Goal: Task Accomplishment & Management: Complete application form

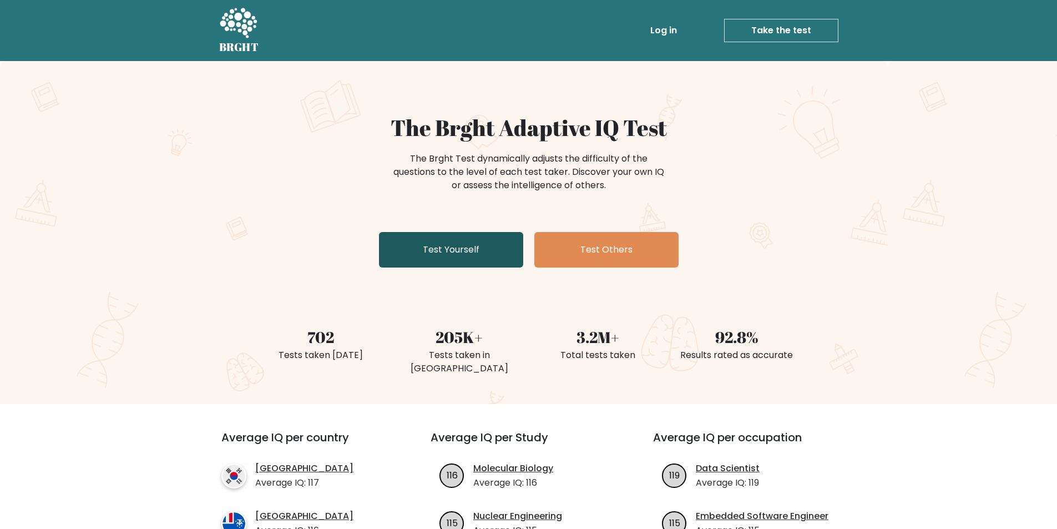
click at [506, 256] on link "Test Yourself" at bounding box center [451, 250] width 144 height 36
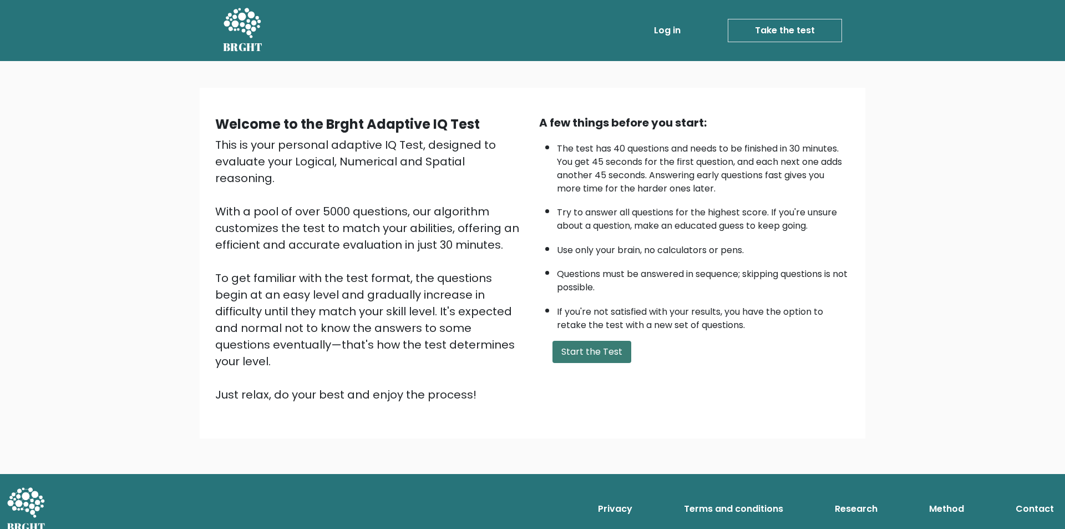
click at [575, 357] on button "Start the Test" at bounding box center [592, 352] width 79 height 22
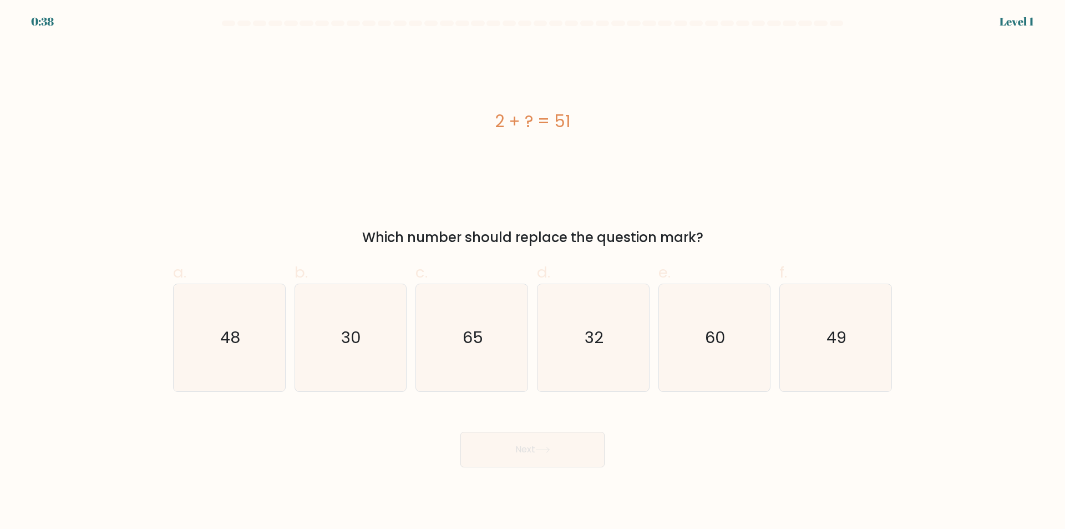
drag, startPoint x: 571, startPoint y: 123, endPoint x: 494, endPoint y: 128, distance: 76.7
click at [494, 128] on div "2 + ? = 51" at bounding box center [532, 121] width 719 height 25
drag, startPoint x: 575, startPoint y: 113, endPoint x: 481, endPoint y: 133, distance: 96.5
click at [481, 133] on div "2 + ? = 51" at bounding box center [532, 121] width 719 height 25
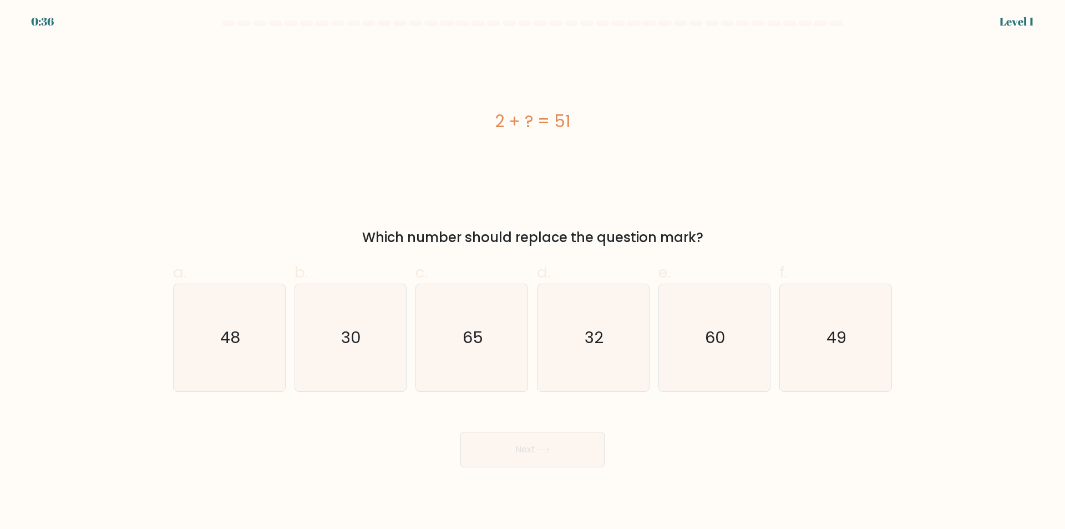
copy div "2 + ? = 51"
drag, startPoint x: 930, startPoint y: 313, endPoint x: 160, endPoint y: 288, distance: 770.4
click at [160, 288] on form "a." at bounding box center [532, 244] width 1065 height 447
copy div "48 b. 30 c. 65 d. 32 e. 60 f. 49"
click at [837, 333] on text "49" at bounding box center [837, 338] width 20 height 22
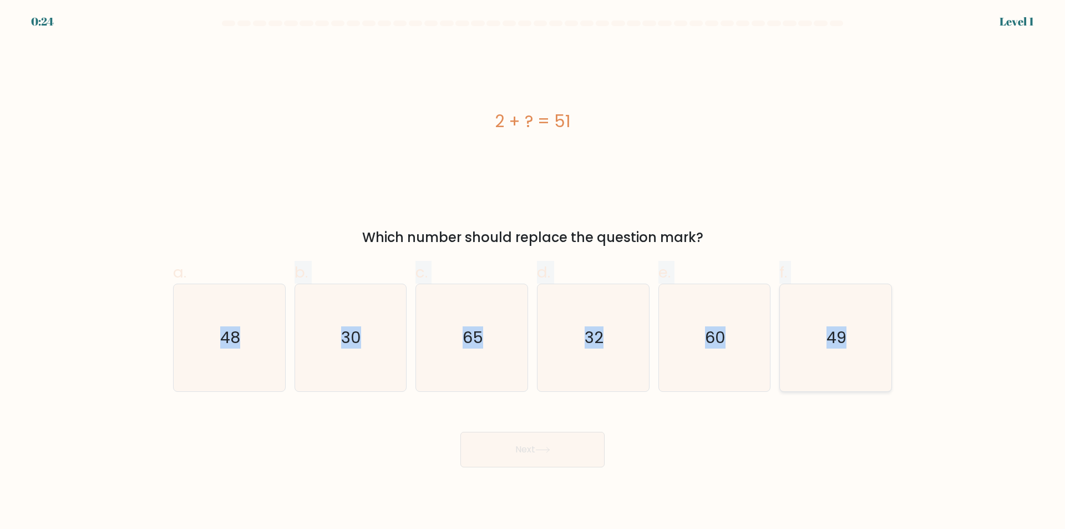
click at [533, 272] on input "f. 49" at bounding box center [533, 268] width 1 height 7
radio input "true"
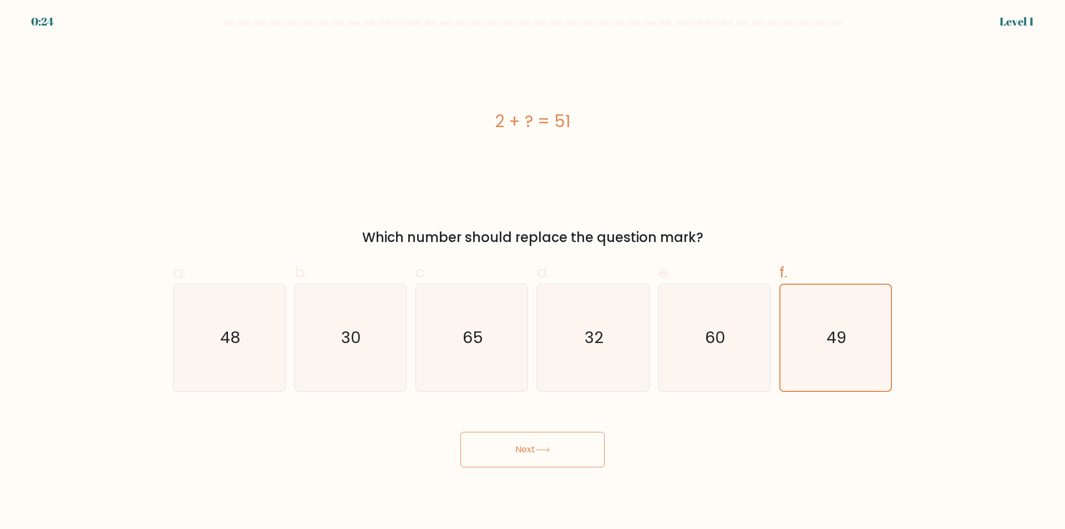
click at [550, 453] on button "Next" at bounding box center [532, 450] width 144 height 36
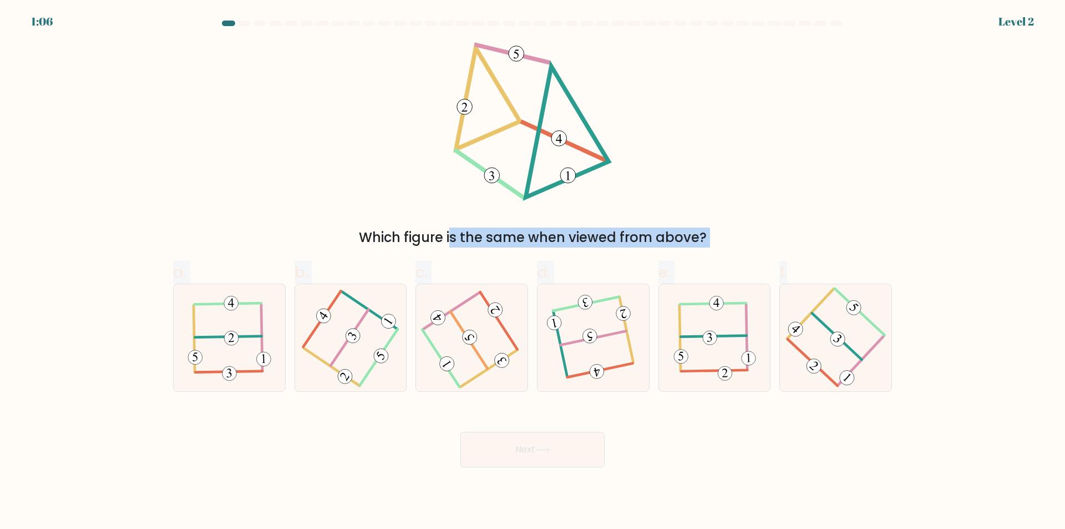
drag, startPoint x: 417, startPoint y: 41, endPoint x: 910, endPoint y: 398, distance: 609.0
click at [910, 398] on form at bounding box center [532, 244] width 1065 height 447
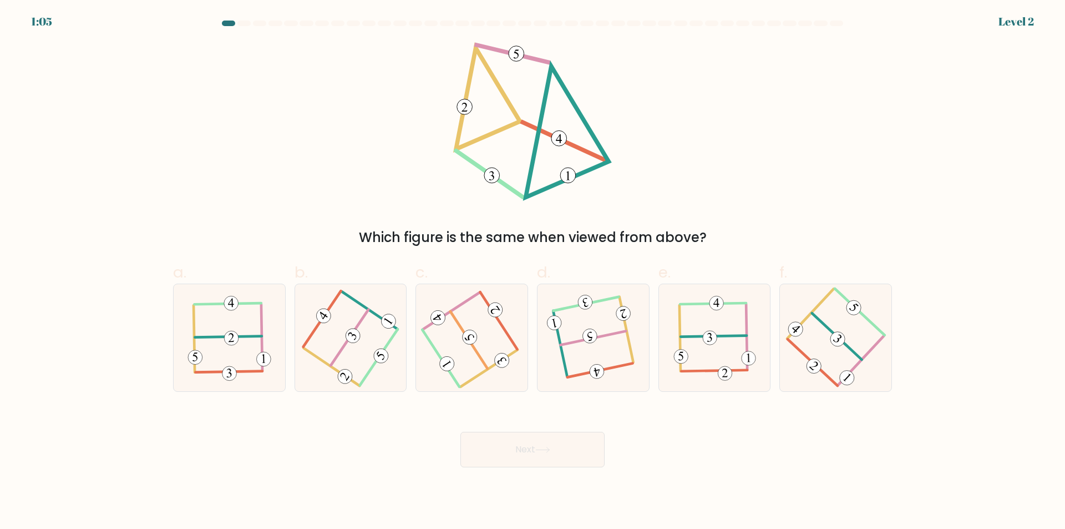
click at [921, 394] on form at bounding box center [532, 244] width 1065 height 447
click at [825, 344] on icon at bounding box center [836, 337] width 86 height 85
click at [533, 272] on input "f." at bounding box center [533, 268] width 1 height 7
radio input "true"
click at [568, 450] on button "Next" at bounding box center [532, 450] width 144 height 36
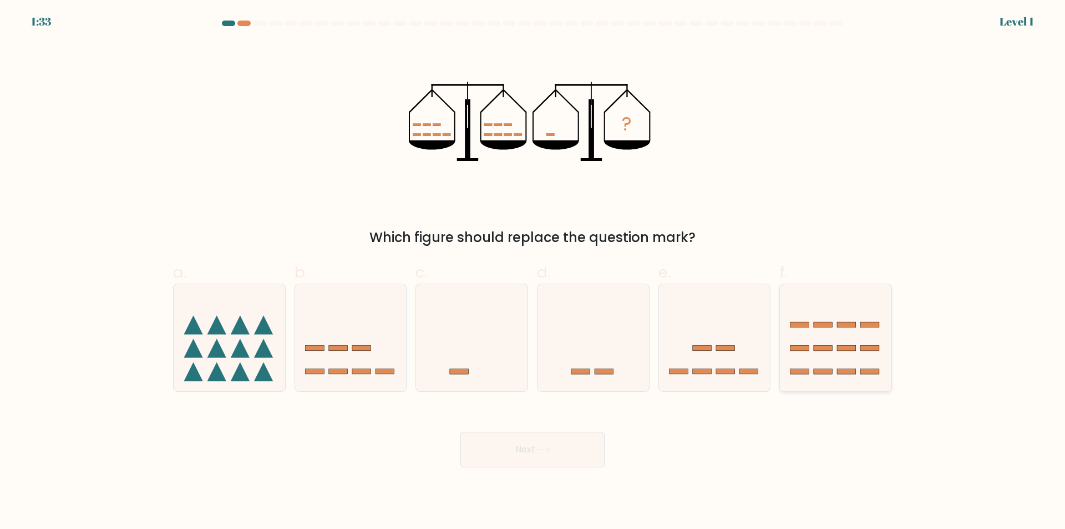
click at [866, 350] on rect at bounding box center [870, 348] width 19 height 6
click at [533, 272] on input "f." at bounding box center [533, 268] width 1 height 7
radio input "true"
click at [550, 469] on body "1:32 Level 1" at bounding box center [532, 264] width 1065 height 529
click at [560, 458] on button "Next" at bounding box center [532, 450] width 144 height 36
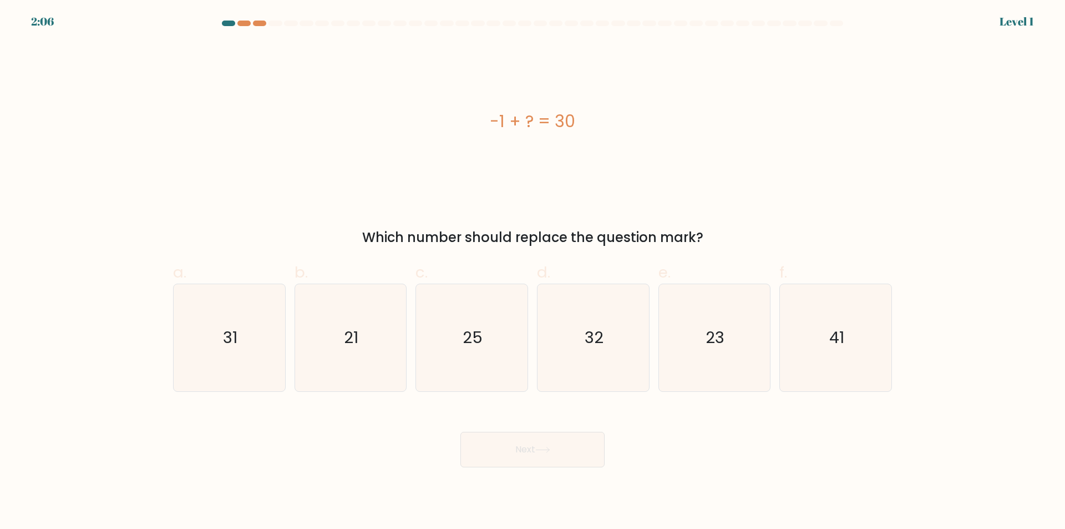
drag, startPoint x: 608, startPoint y: 161, endPoint x: 438, endPoint y: 106, distance: 178.6
click at [438, 106] on div "-1 + ? = 30" at bounding box center [532, 121] width 719 height 159
click at [697, 136] on div "-1 + ? = 30" at bounding box center [532, 121] width 719 height 159
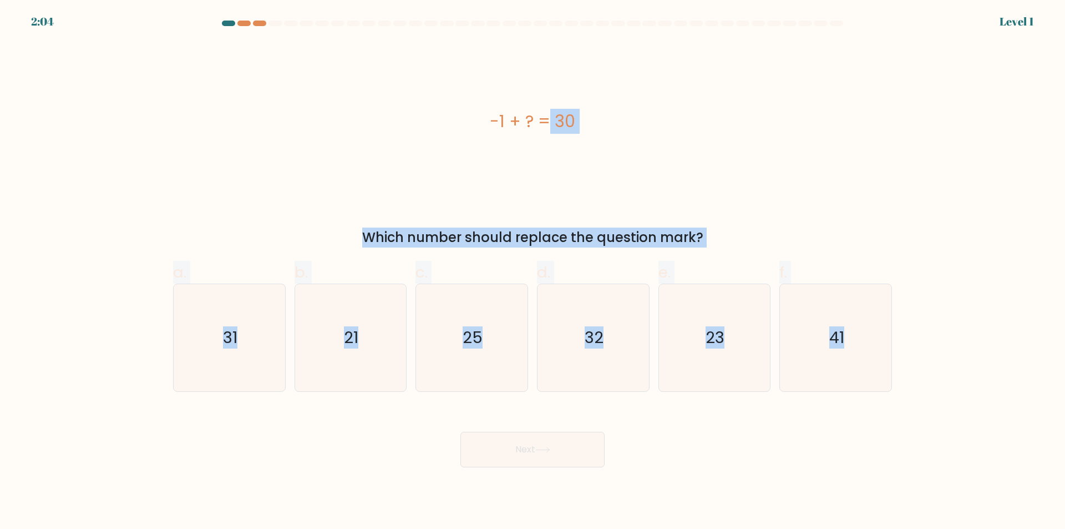
drag, startPoint x: 443, startPoint y: 101, endPoint x: 911, endPoint y: 392, distance: 551.9
click at [911, 392] on form "a." at bounding box center [532, 244] width 1065 height 447
copy form "-1 + ? = 30 Which number should replace the question mark? a. 31 b. 21 c. 25 d.…"
click at [257, 344] on icon "31" at bounding box center [229, 337] width 107 height 107
click at [533, 272] on input "a. 31" at bounding box center [533, 268] width 1 height 7
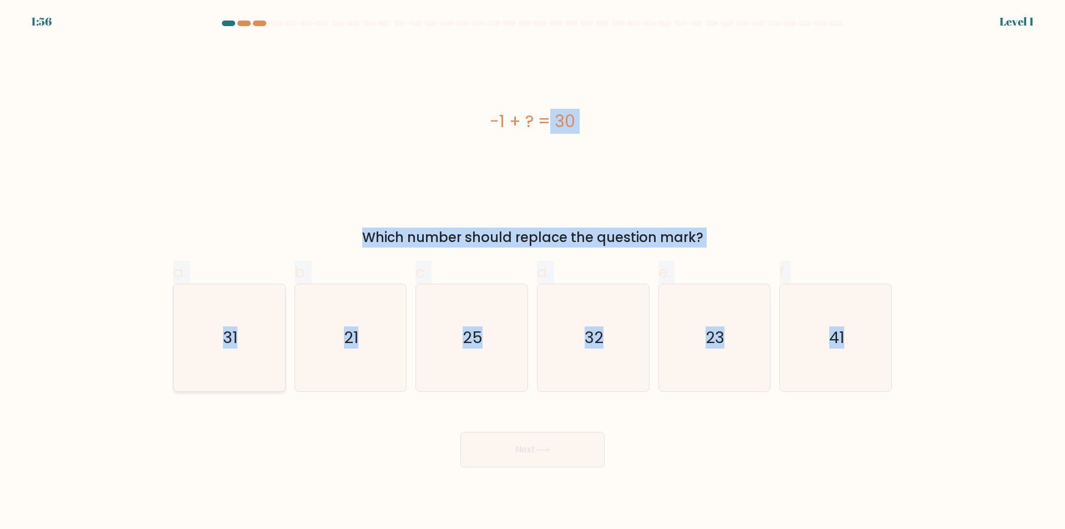
radio input "true"
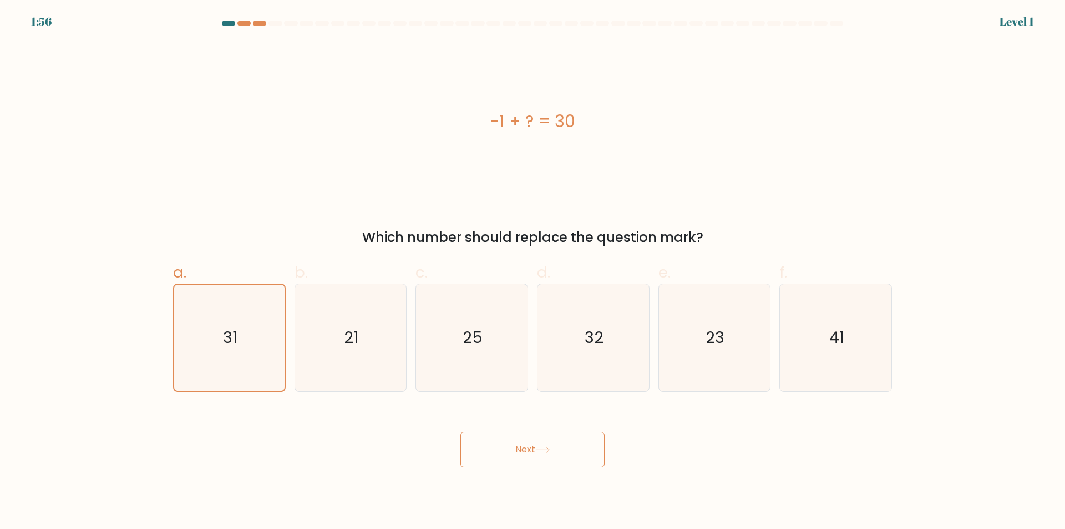
click at [500, 432] on button "Next" at bounding box center [532, 450] width 144 height 36
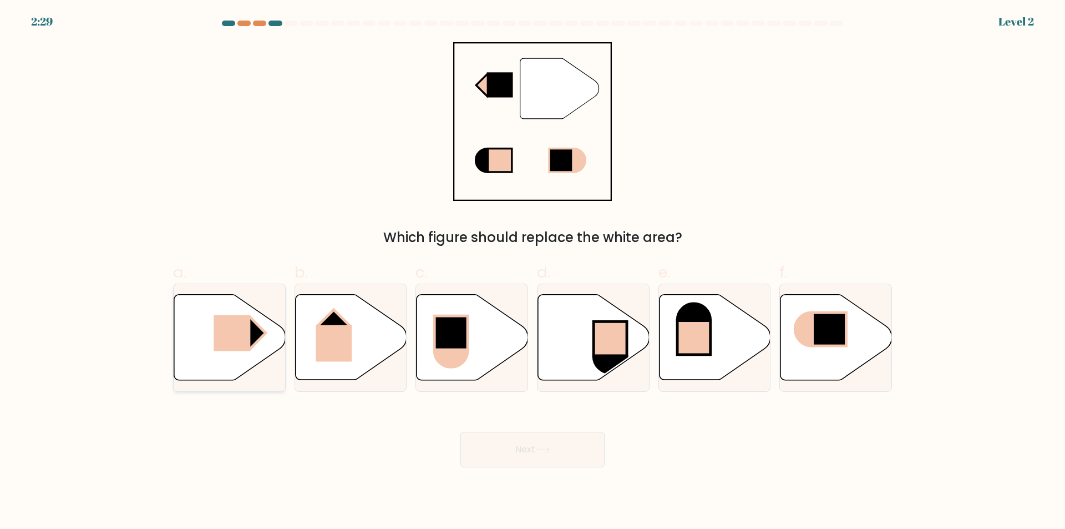
click at [239, 333] on rect at bounding box center [232, 333] width 37 height 36
click at [533, 272] on input "a." at bounding box center [533, 268] width 1 height 7
radio input "true"
click at [514, 444] on button "Next" at bounding box center [532, 450] width 144 height 36
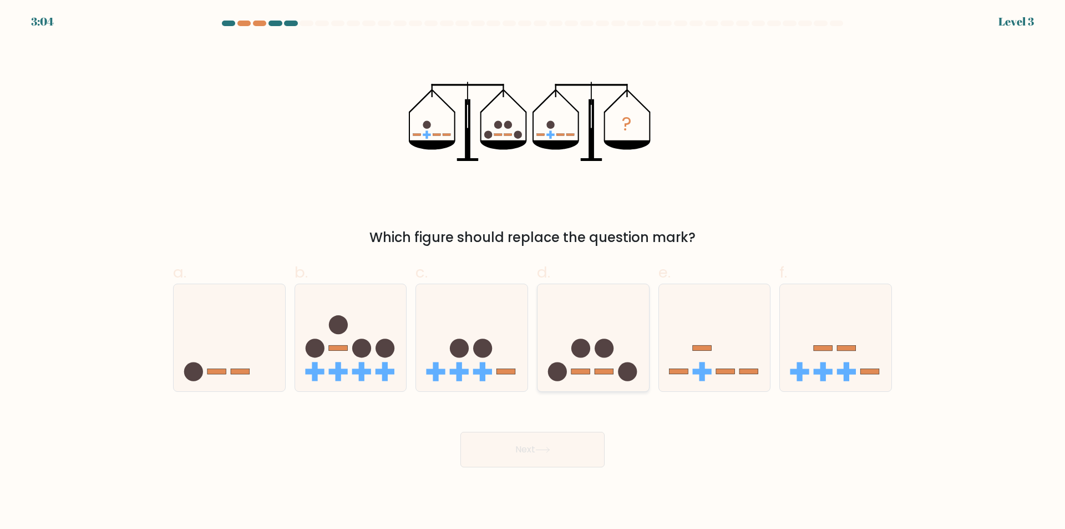
click at [605, 337] on icon at bounding box center [594, 338] width 112 height 92
click at [533, 272] on input "d." at bounding box center [533, 268] width 1 height 7
radio input "true"
click at [579, 447] on button "Next" at bounding box center [532, 450] width 144 height 36
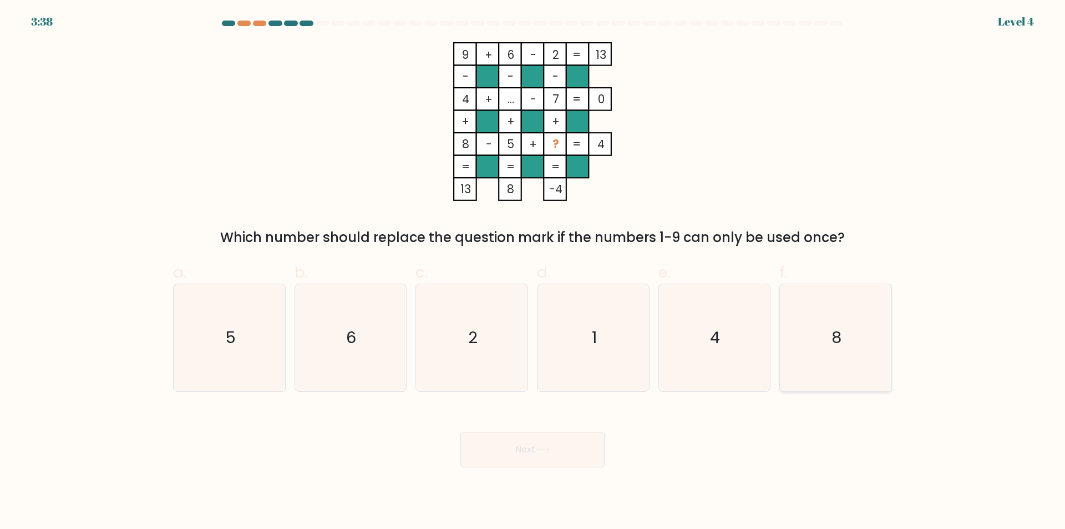
click at [818, 341] on icon "8" at bounding box center [835, 337] width 107 height 107
click at [533, 272] on input "f. 8" at bounding box center [533, 268] width 1 height 7
radio input "true"
click at [577, 439] on button "Next" at bounding box center [532, 450] width 144 height 36
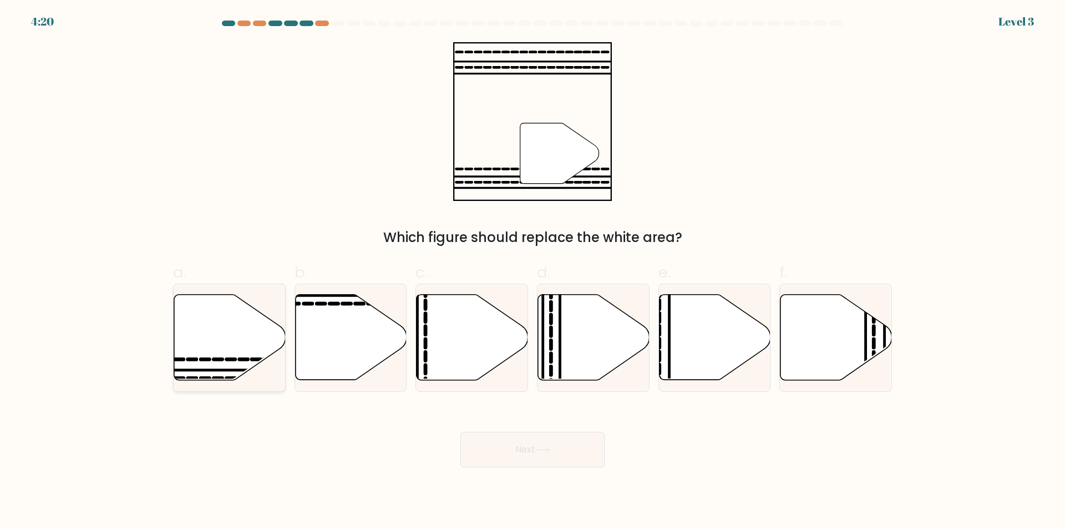
click at [247, 359] on icon at bounding box center [244, 359] width 8 height 0
click at [533, 272] on input "a." at bounding box center [533, 268] width 1 height 7
radio input "true"
click at [530, 450] on button "Next" at bounding box center [532, 450] width 144 height 36
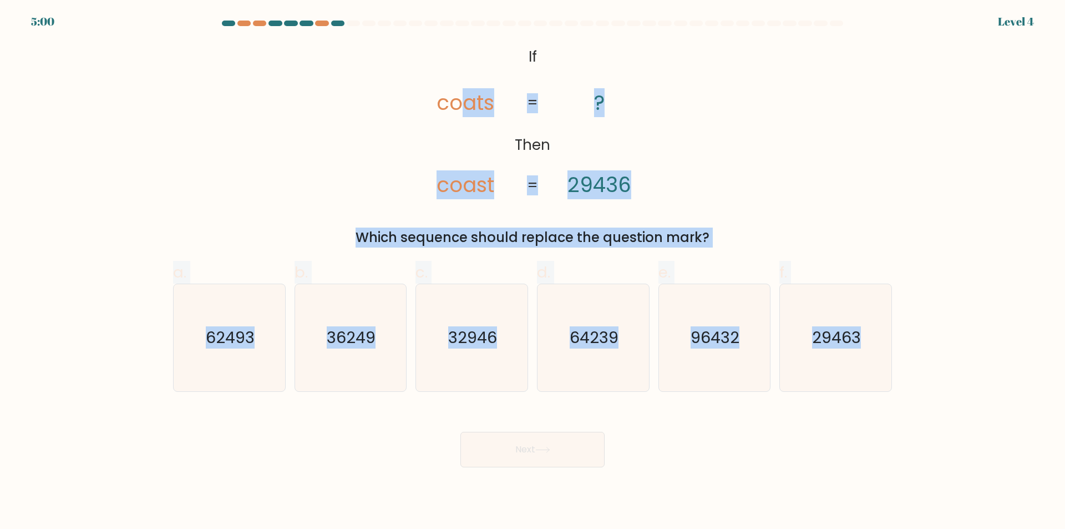
drag, startPoint x: 464, startPoint y: 48, endPoint x: 907, endPoint y: 359, distance: 540.8
click at [907, 359] on form "If ?" at bounding box center [532, 244] width 1065 height 447
click at [493, 163] on icon "@import url('https://fonts.googleapis.com/css?family=Abril+Fatface:400,100,100i…" at bounding box center [532, 121] width 257 height 159
drag, startPoint x: 900, startPoint y: 343, endPoint x: 374, endPoint y: 16, distance: 619.4
click at [374, 16] on body "4:58 Level 4 If" at bounding box center [532, 264] width 1065 height 529
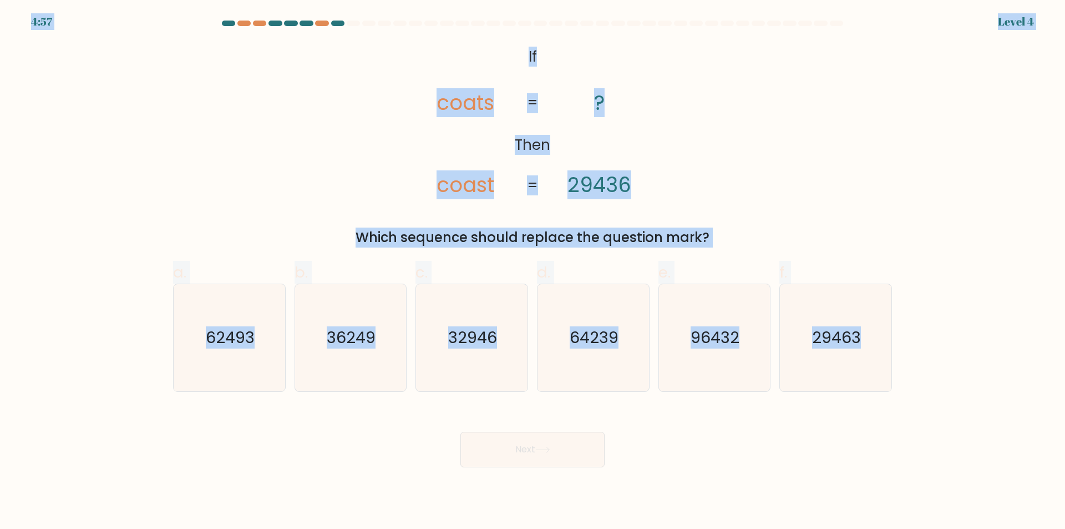
click at [393, 48] on div "@import url('https://fonts.googleapis.com/css?family=Abril+Fatface:400,100,100i…" at bounding box center [532, 144] width 732 height 205
drag, startPoint x: 580, startPoint y: 87, endPoint x: 907, endPoint y: 358, distance: 425.0
click at [907, 358] on form "If ?" at bounding box center [532, 244] width 1065 height 447
click at [956, 379] on form "If ?" at bounding box center [532, 244] width 1065 height 447
drag, startPoint x: 743, startPoint y: 320, endPoint x: 490, endPoint y: 46, distance: 372.2
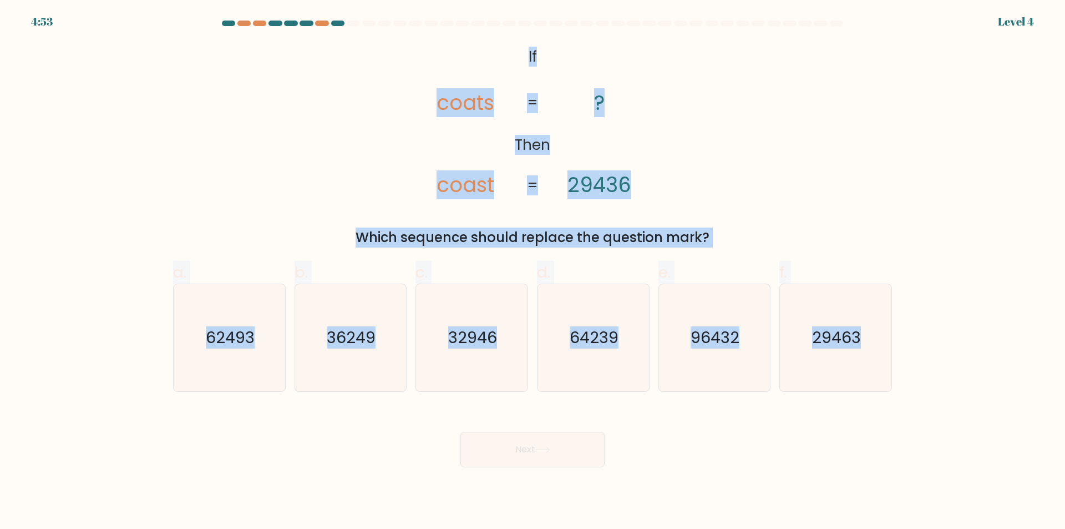
click at [490, 46] on form "If ?" at bounding box center [532, 244] width 1065 height 447
copy form "If Then coats coast ? 29436 = = Which sequence should replace the question mark…"
drag, startPoint x: 583, startPoint y: 315, endPoint x: 548, endPoint y: 317, distance: 35.6
click at [582, 315] on icon "64239" at bounding box center [593, 337] width 107 height 107
click at [533, 272] on input "d. 64239" at bounding box center [533, 268] width 1 height 7
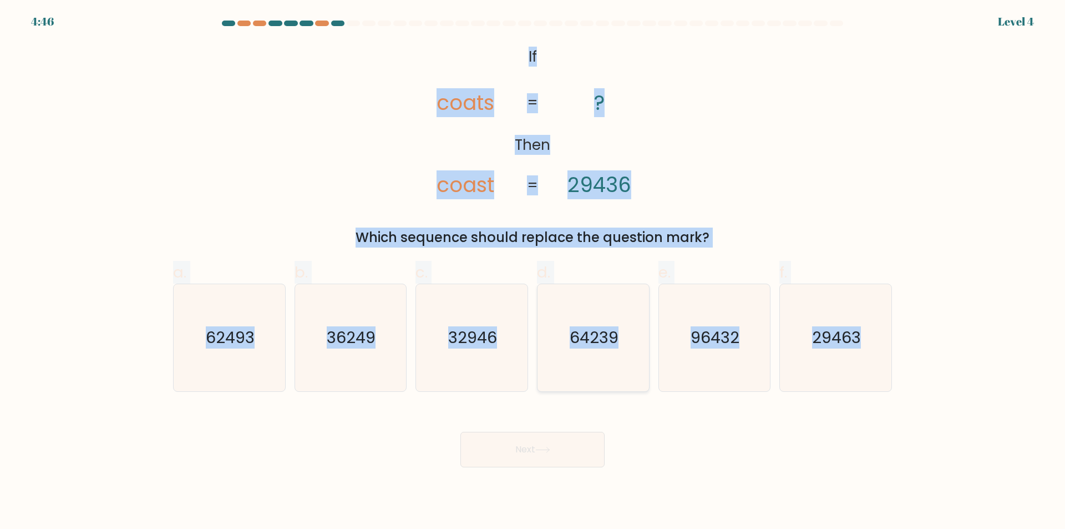
radio input "true"
click at [484, 321] on icon "32946" at bounding box center [471, 337] width 107 height 107
click at [533, 272] on input "c. 32946" at bounding box center [533, 268] width 1 height 7
radio input "true"
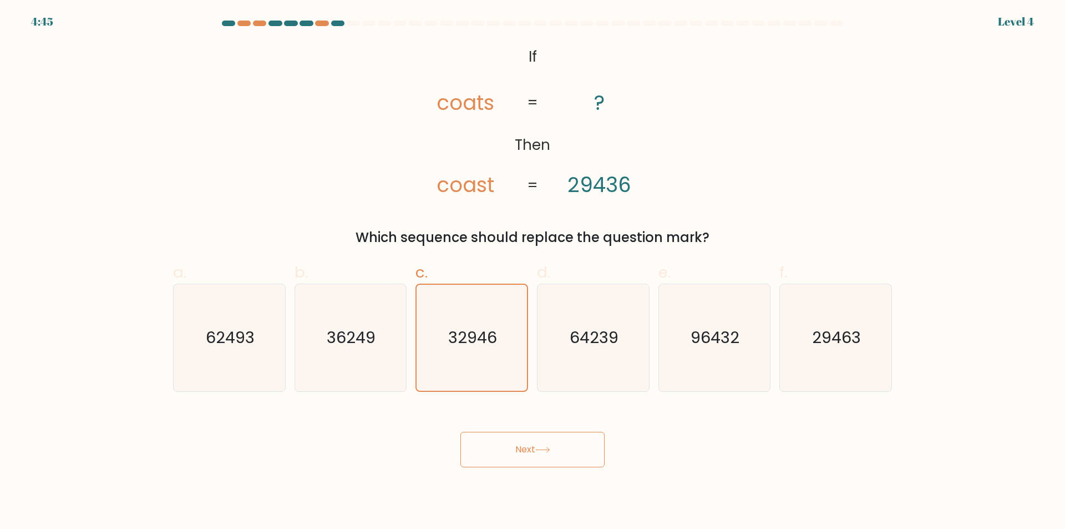
click at [538, 449] on icon at bounding box center [542, 450] width 15 height 6
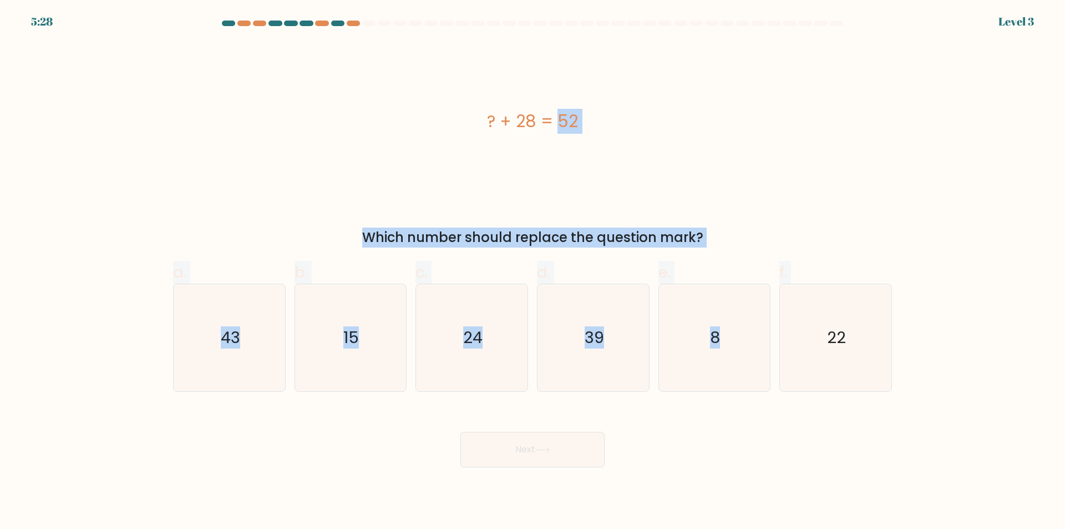
drag, startPoint x: 943, startPoint y: 425, endPoint x: 317, endPoint y: 110, distance: 701.4
click at [317, 110] on form "a. 8" at bounding box center [532, 244] width 1065 height 447
copy form "? + 28 = 52 Which number should replace the question mark? a. 43 b. 15 c. 24 d.…"
click at [472, 320] on icon "24" at bounding box center [471, 337] width 107 height 107
click at [533, 272] on input "c. 24" at bounding box center [533, 268] width 1 height 7
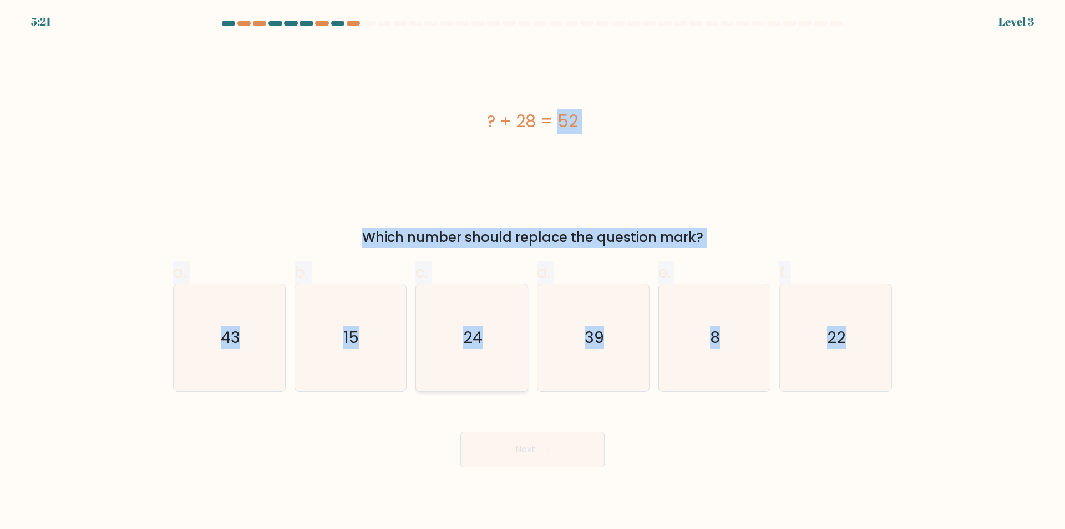
radio input "true"
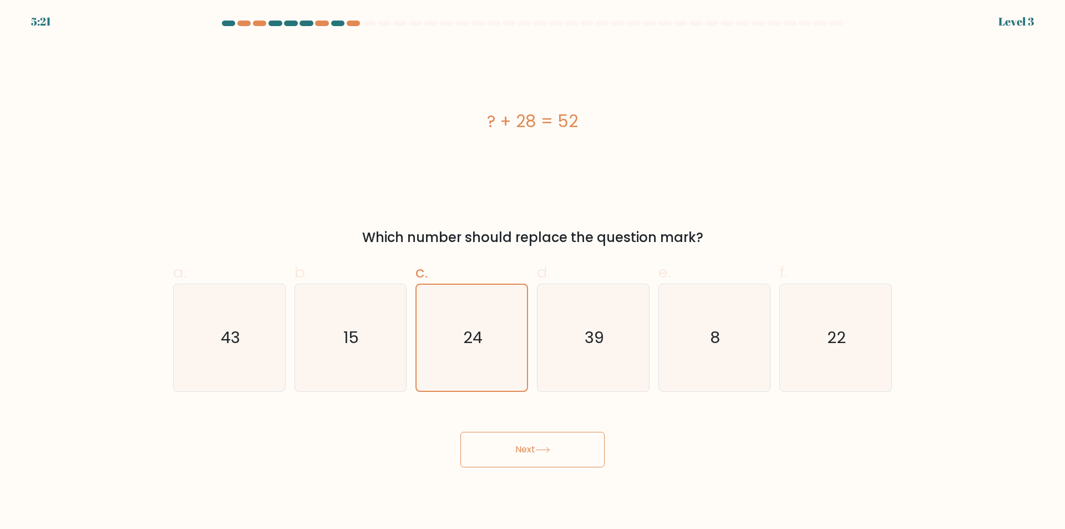
click at [539, 462] on button "Next" at bounding box center [532, 450] width 144 height 36
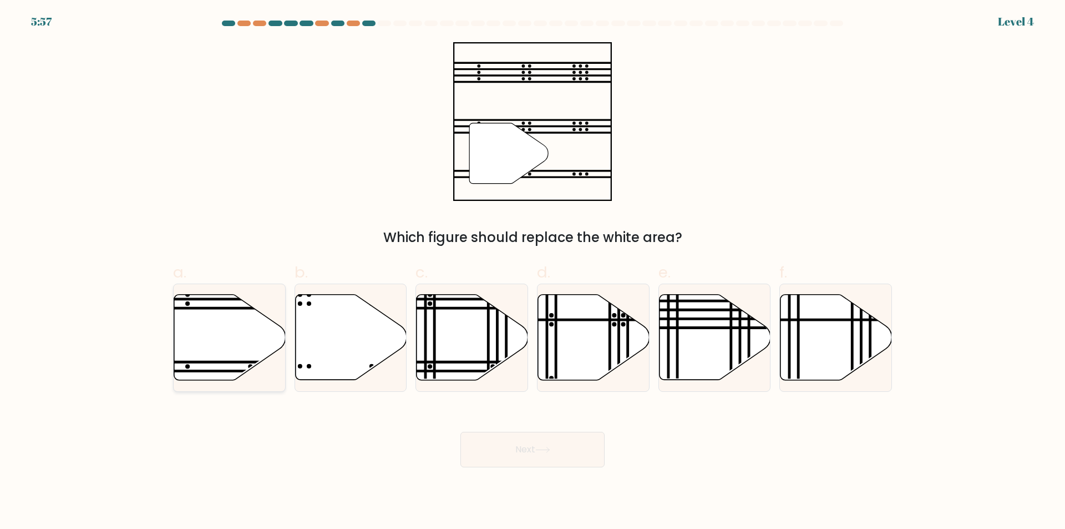
click at [256, 349] on icon at bounding box center [230, 337] width 112 height 85
click at [533, 272] on input "a." at bounding box center [533, 268] width 1 height 7
radio input "true"
click at [568, 457] on button "Next" at bounding box center [532, 450] width 144 height 36
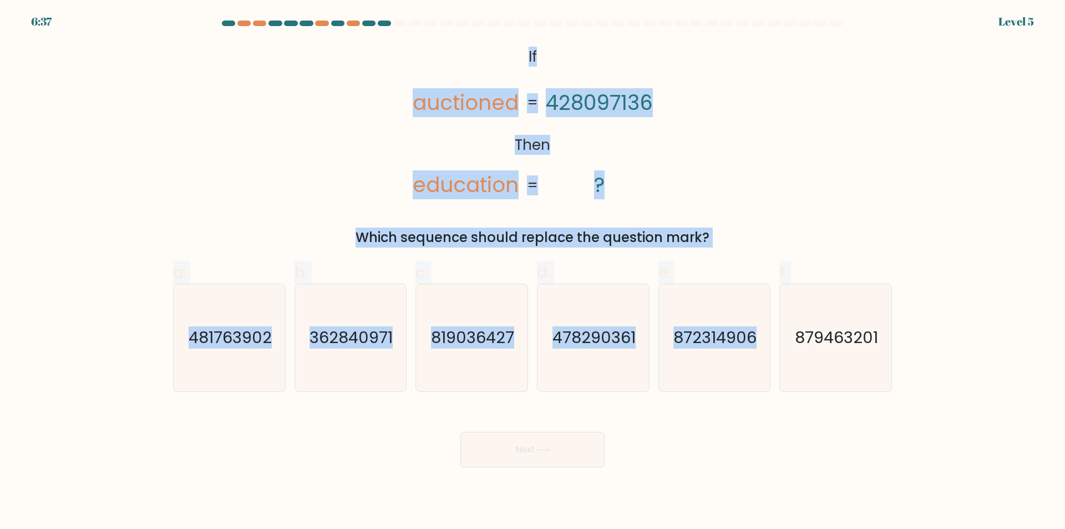
drag, startPoint x: 700, startPoint y: 307, endPoint x: 471, endPoint y: 21, distance: 365.9
click at [471, 21] on form "If ?" at bounding box center [532, 244] width 1065 height 447
copy form "@import url('https://fonts.googleapis.com/css?family=Abril+Fatface:400,100,100i…"
click at [345, 307] on icon "362840971" at bounding box center [350, 337] width 107 height 107
click at [533, 272] on input "b. 362840971" at bounding box center [533, 268] width 1 height 7
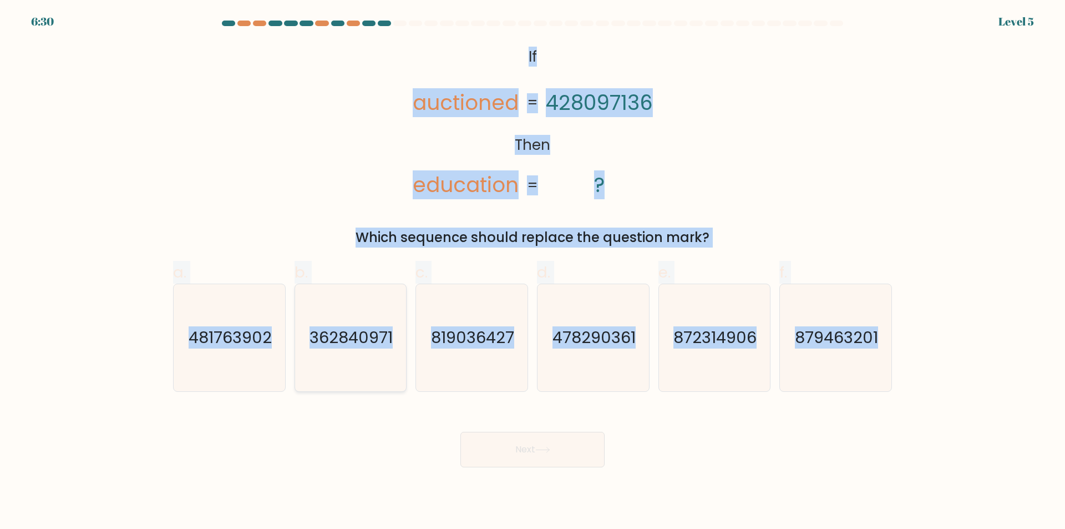
radio input "true"
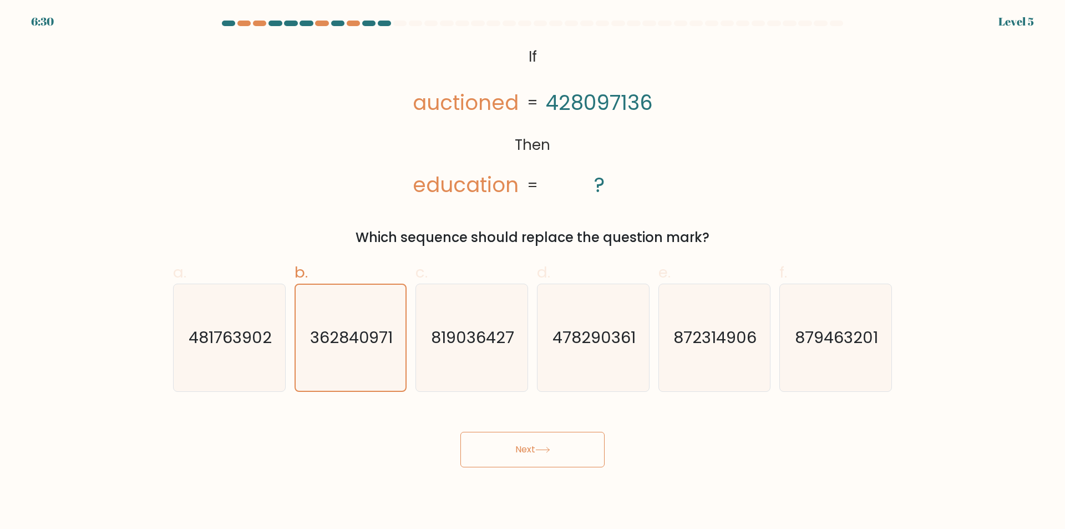
click at [510, 442] on button "Next" at bounding box center [532, 450] width 144 height 36
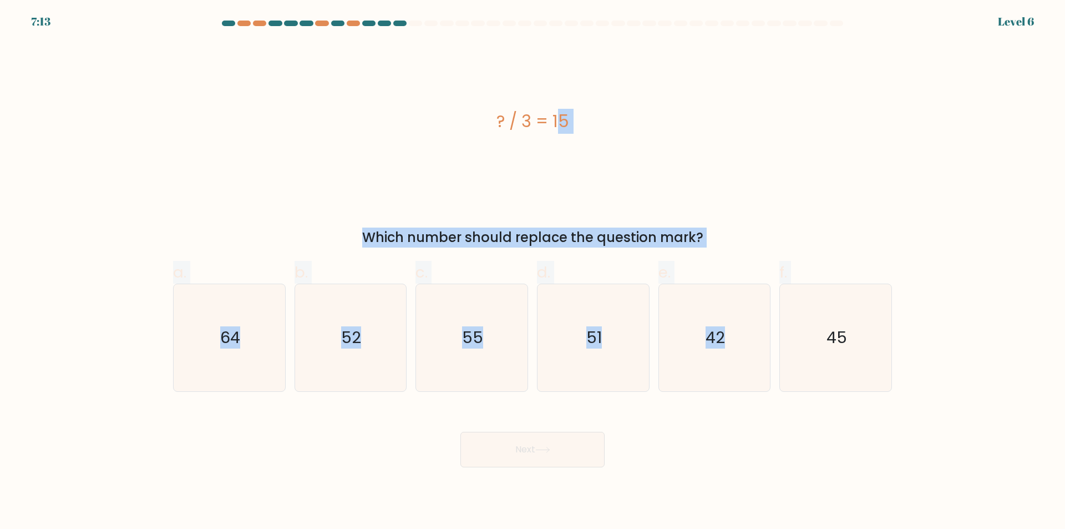
drag, startPoint x: 838, startPoint y: 373, endPoint x: 387, endPoint y: 131, distance: 511.3
click at [387, 131] on form "a." at bounding box center [532, 244] width 1065 height 447
copy form "? / 3 = 15 Which number should replace the question mark? a. 64 b. 52 c. 55 d. …"
click at [816, 338] on icon "45" at bounding box center [835, 337] width 107 height 107
click at [533, 272] on input "f. 45" at bounding box center [533, 268] width 1 height 7
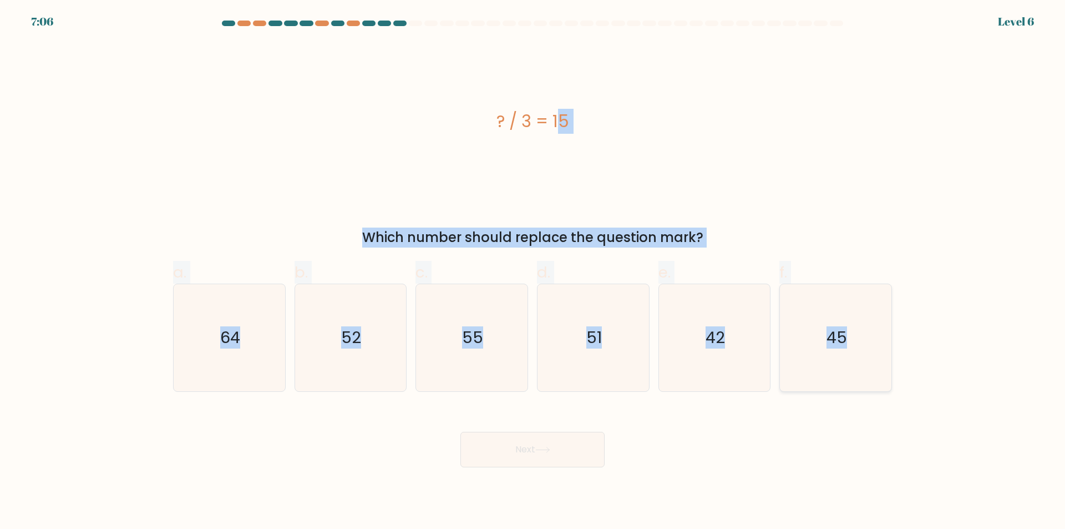
radio input "true"
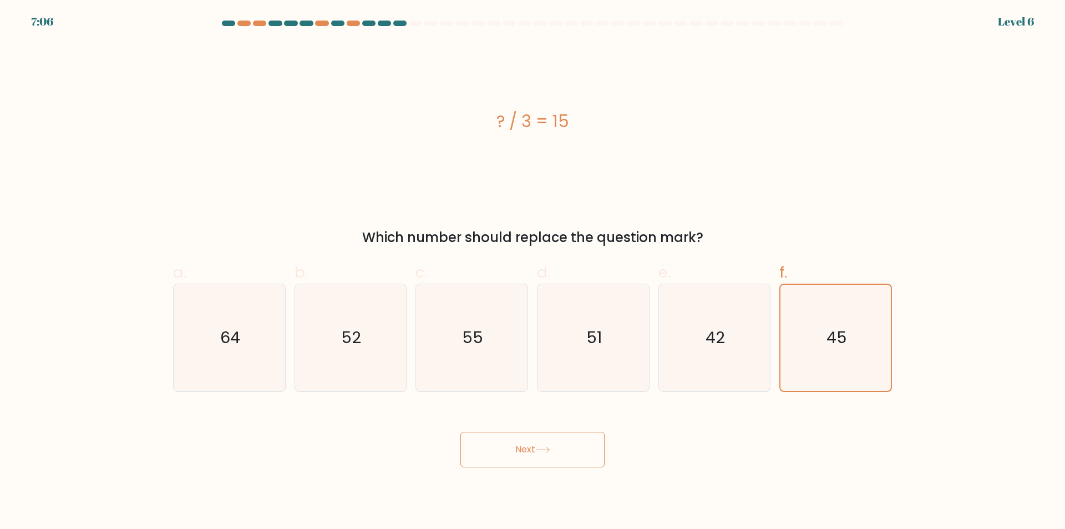
click at [584, 445] on button "Next" at bounding box center [532, 450] width 144 height 36
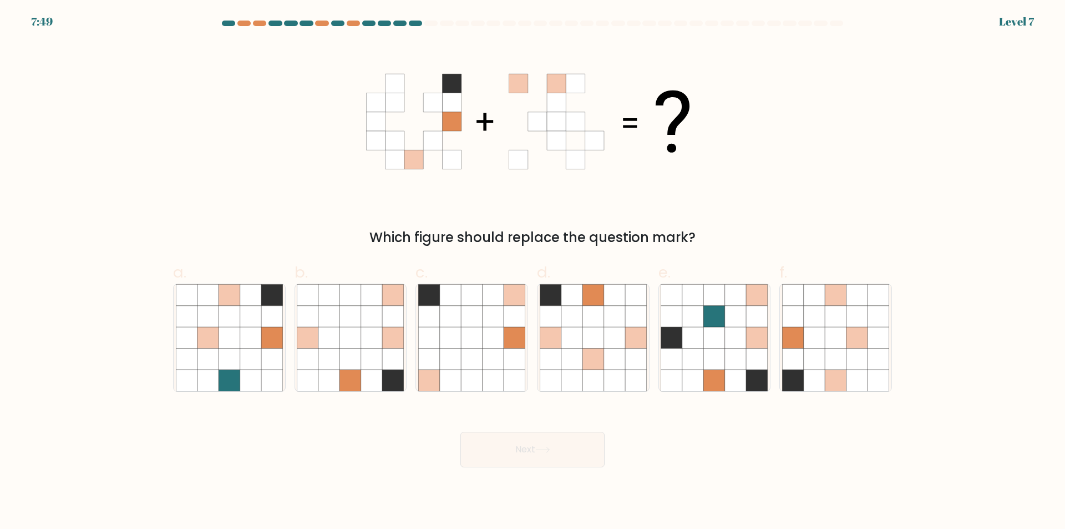
drag, startPoint x: 962, startPoint y: 434, endPoint x: 896, endPoint y: 417, distance: 68.1
click at [896, 417] on form at bounding box center [532, 244] width 1065 height 447
click at [335, 338] on icon at bounding box center [328, 337] width 21 height 21
click at [533, 272] on input "b." at bounding box center [533, 268] width 1 height 7
radio input "true"
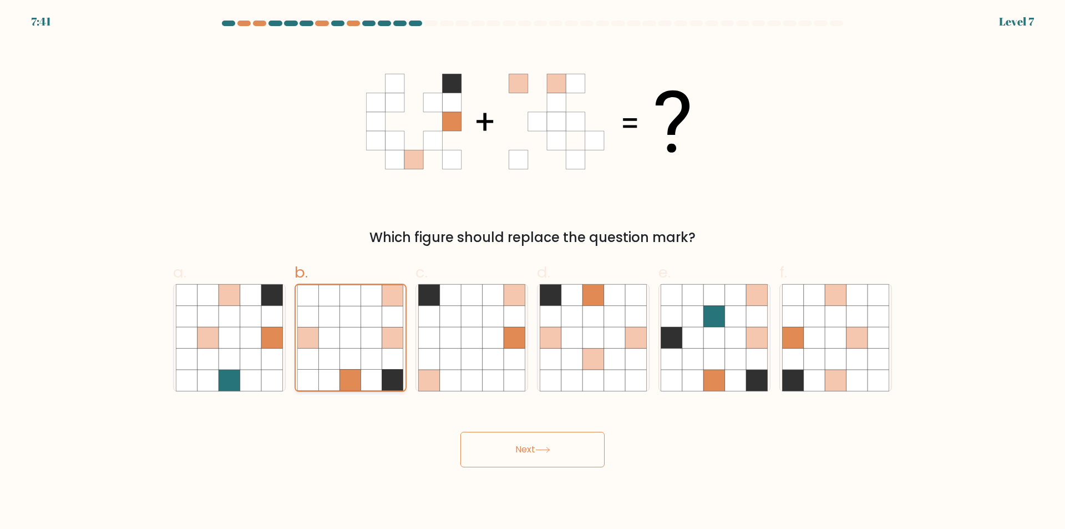
click at [352, 362] on icon at bounding box center [350, 358] width 21 height 21
click at [533, 272] on input "b." at bounding box center [533, 268] width 1 height 7
click at [229, 337] on icon at bounding box center [229, 337] width 21 height 21
click at [533, 272] on input "a." at bounding box center [533, 268] width 1 height 7
radio input "true"
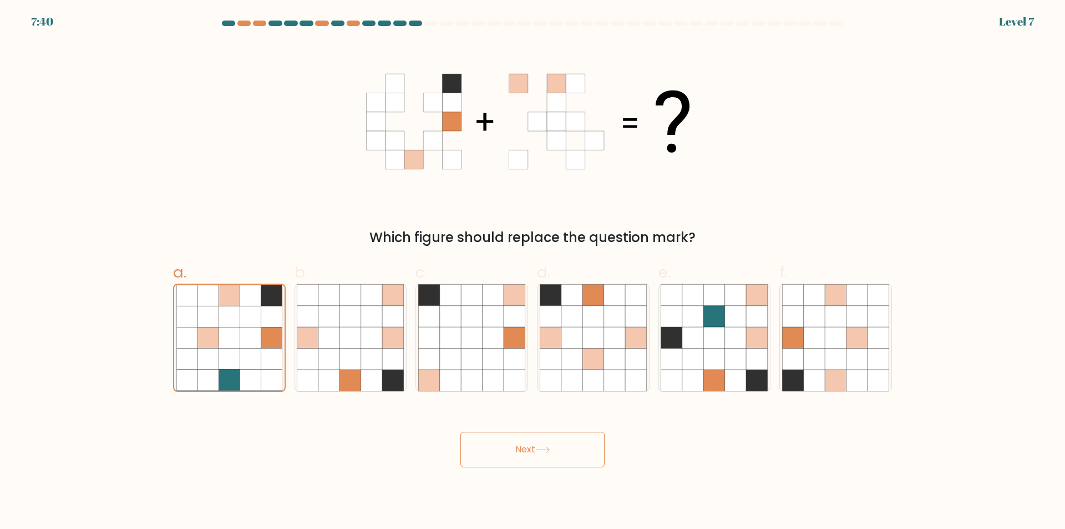
click at [594, 456] on button "Next" at bounding box center [532, 450] width 144 height 36
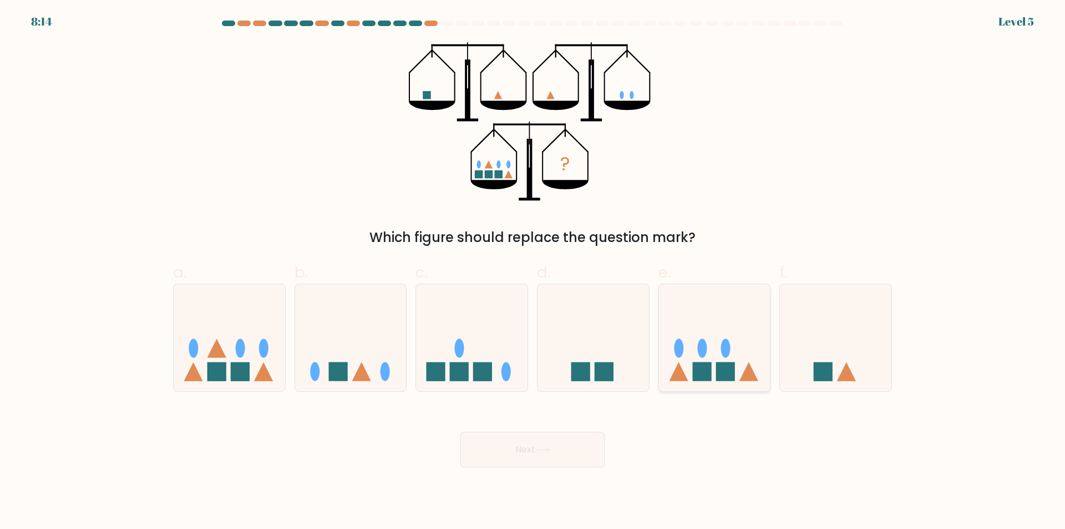
click at [697, 360] on icon at bounding box center [715, 338] width 112 height 92
click at [533, 272] on input "e." at bounding box center [533, 268] width 1 height 7
radio input "true"
click at [565, 438] on button "Next" at bounding box center [532, 450] width 144 height 36
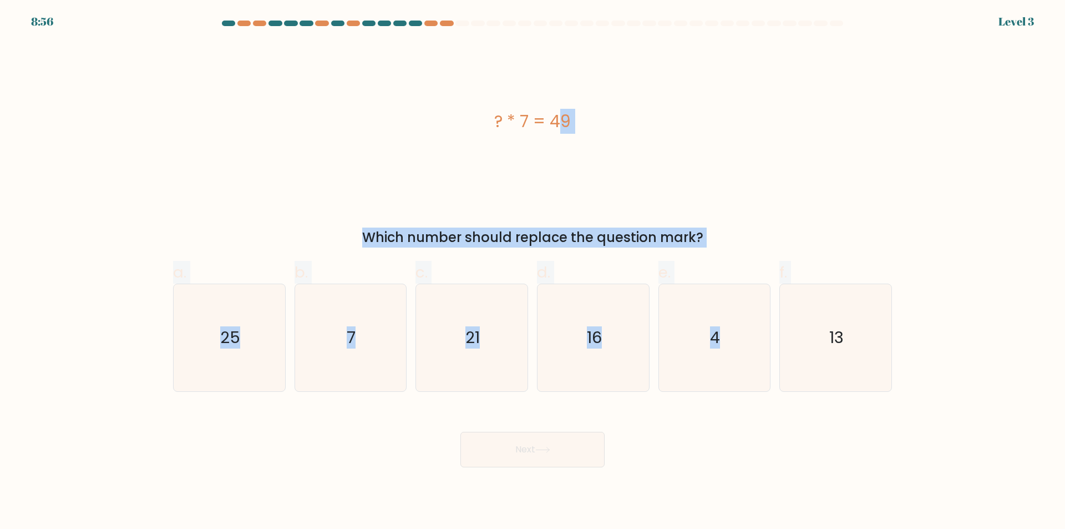
drag, startPoint x: 969, startPoint y: 451, endPoint x: 455, endPoint y: 94, distance: 625.7
click at [455, 94] on form "a. 7" at bounding box center [532, 244] width 1065 height 447
copy form "? * 7 = 49 Which number should replace the question mark? a. 25 b. 7 c. 21 d. 1…"
click at [374, 312] on icon "7" at bounding box center [350, 337] width 107 height 107
click at [533, 272] on input "b. 7" at bounding box center [533, 268] width 1 height 7
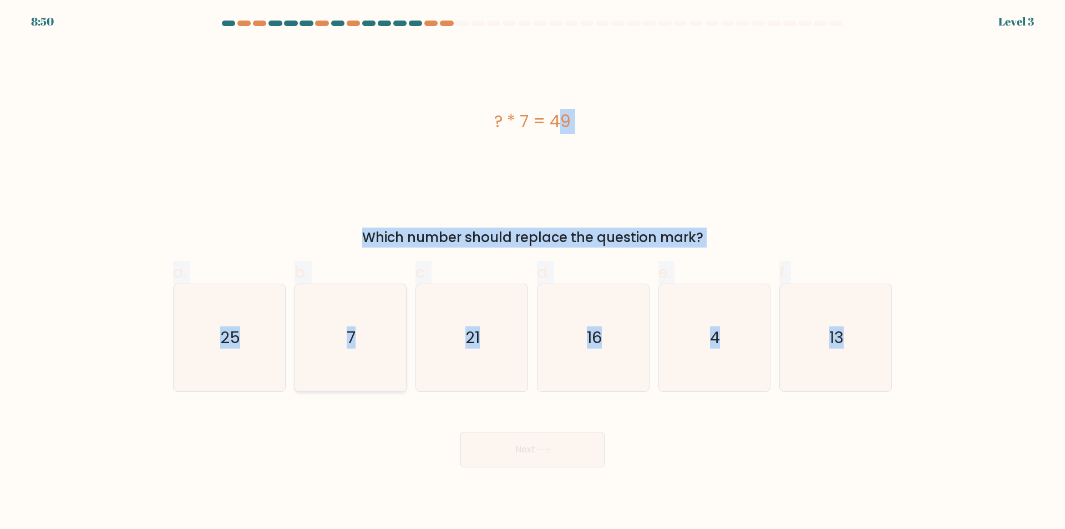
radio input "true"
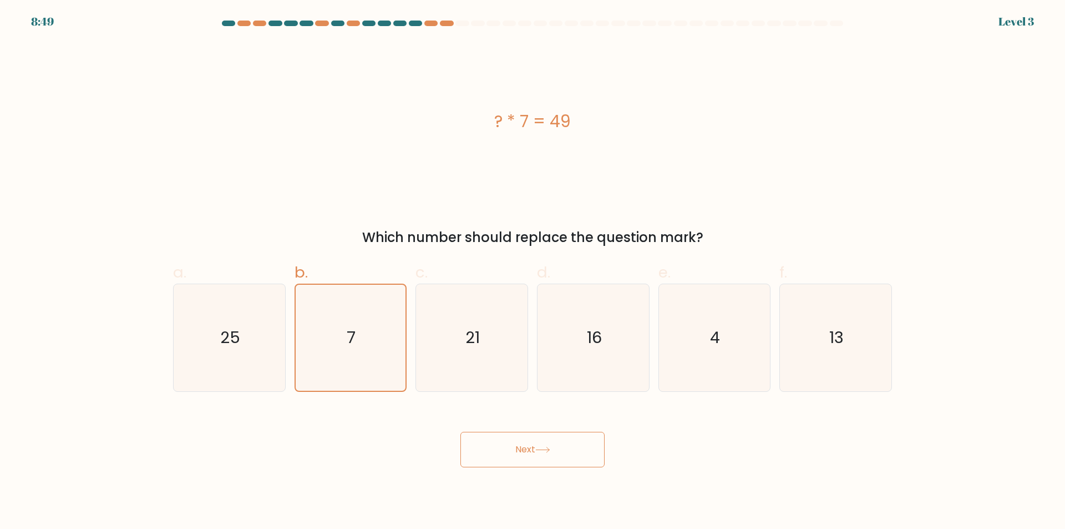
click at [590, 450] on button "Next" at bounding box center [532, 450] width 144 height 36
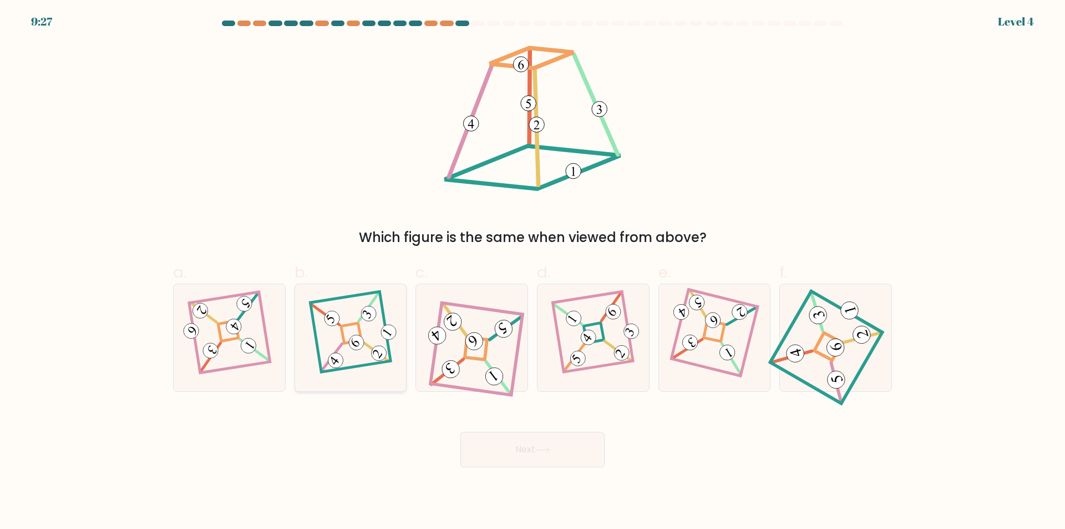
click at [338, 326] on icon at bounding box center [351, 337] width 74 height 85
click at [533, 272] on input "b." at bounding box center [533, 268] width 1 height 7
radio input "true"
click at [556, 438] on button "Next" at bounding box center [532, 450] width 144 height 36
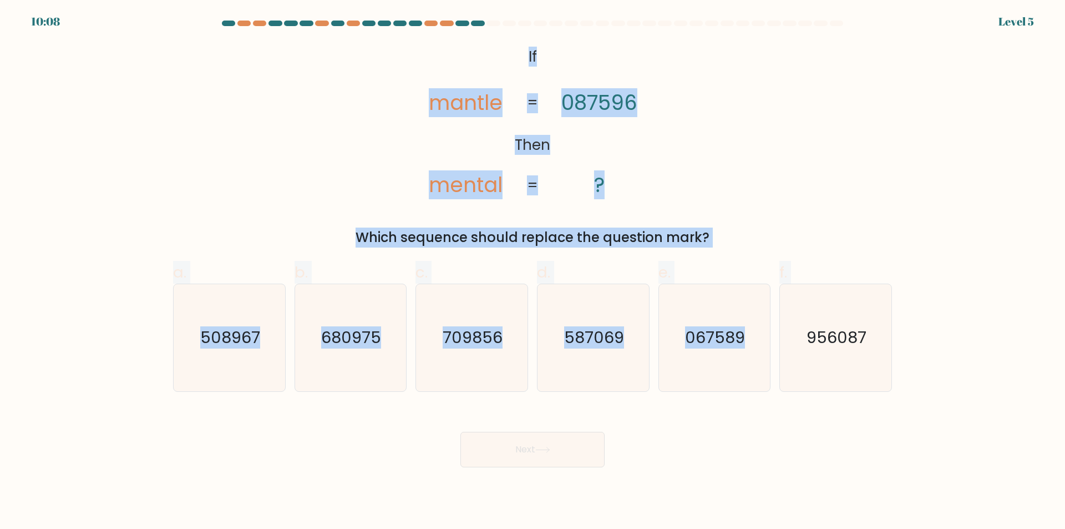
drag, startPoint x: 919, startPoint y: 418, endPoint x: 419, endPoint y: 23, distance: 637.8
click at [419, 23] on form "If ?" at bounding box center [532, 244] width 1065 height 447
copy form "@import url('https://fonts.googleapis.com/css?family=Abril+Fatface:400,100,100i…"
click at [732, 340] on text "067589" at bounding box center [716, 338] width 60 height 22
click at [533, 272] on input "e. 067589" at bounding box center [533, 268] width 1 height 7
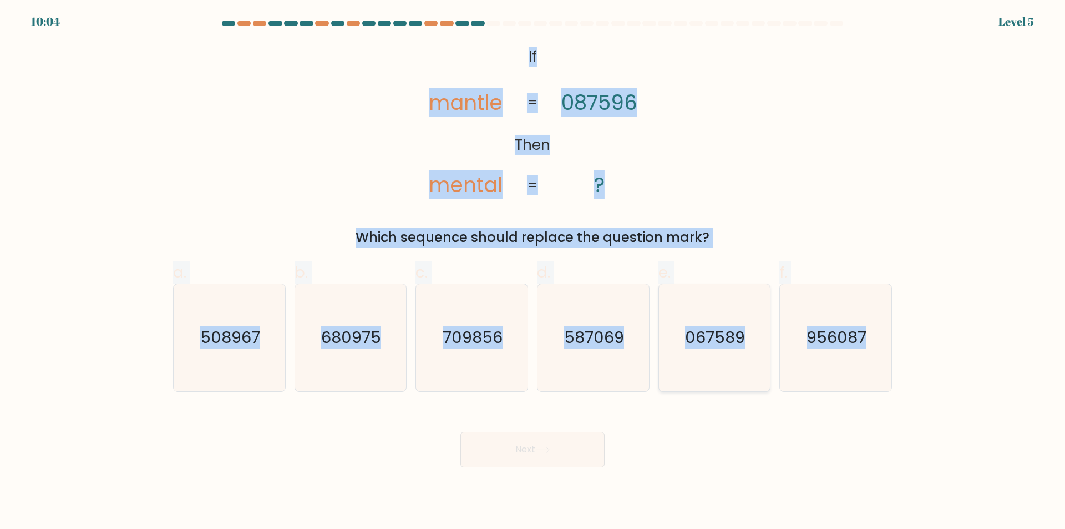
radio input "true"
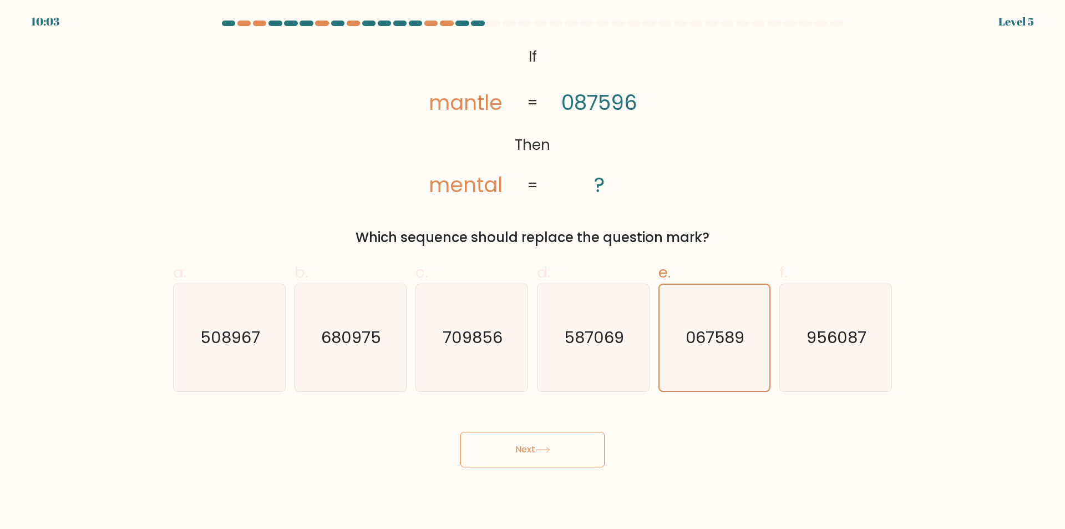
click at [538, 461] on button "Next" at bounding box center [532, 450] width 144 height 36
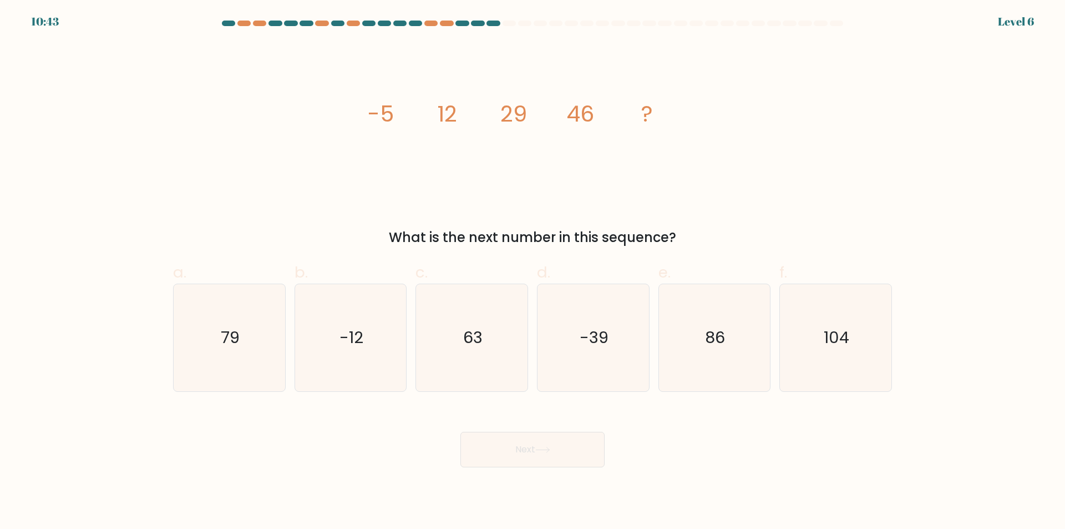
click at [555, 453] on button "Next" at bounding box center [532, 450] width 144 height 36
click at [694, 432] on div "Next" at bounding box center [532, 436] width 732 height 62
click at [685, 323] on icon "86" at bounding box center [714, 337] width 107 height 107
click at [533, 272] on input "e. 86" at bounding box center [533, 268] width 1 height 7
radio input "true"
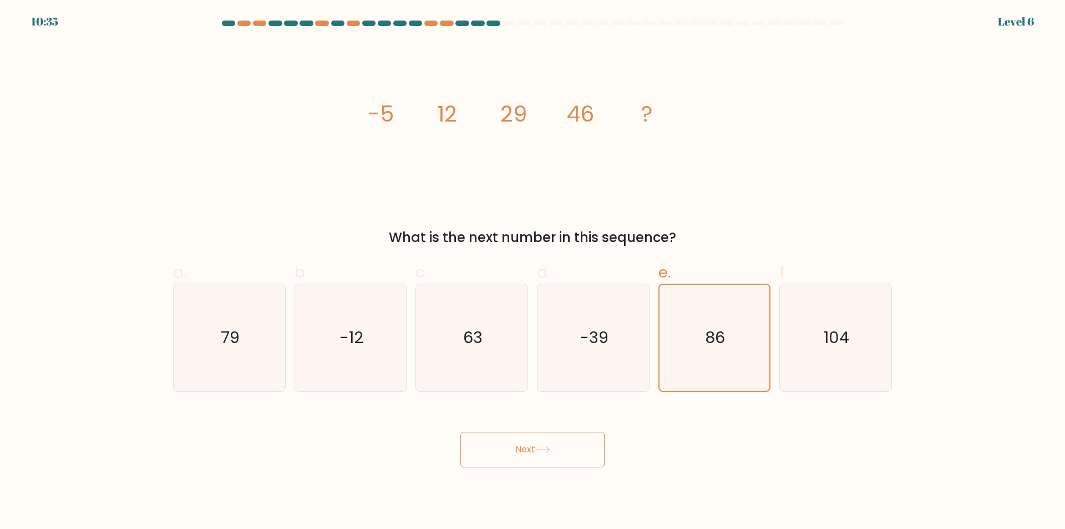
click at [991, 487] on body "10:35 Level 6" at bounding box center [532, 264] width 1065 height 529
drag, startPoint x: 993, startPoint y: 479, endPoint x: 795, endPoint y: 360, distance: 230.9
click at [795, 360] on body "10:34 Level 6" at bounding box center [532, 264] width 1065 height 529
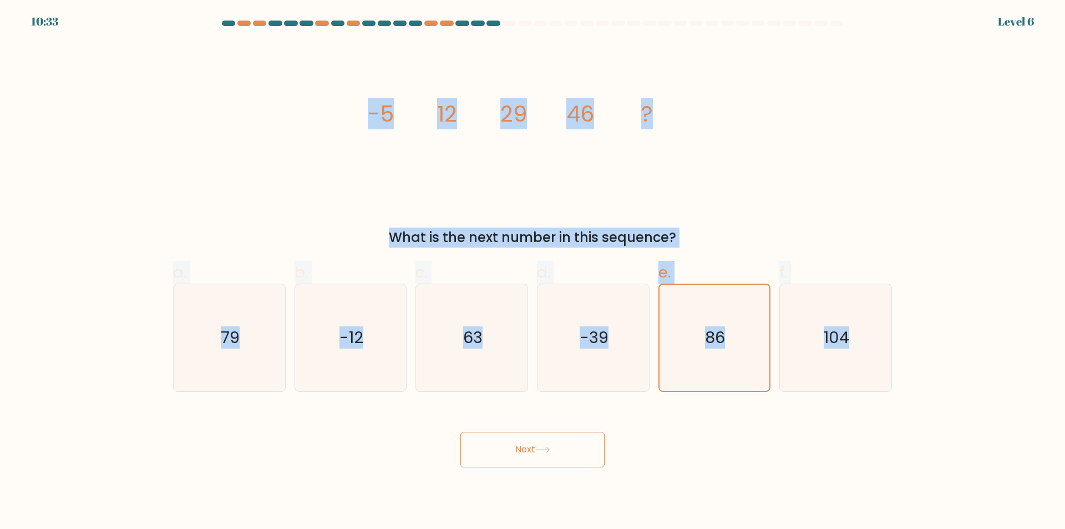
drag, startPoint x: 1012, startPoint y: 453, endPoint x: 308, endPoint y: 114, distance: 781.1
click at [308, 114] on form at bounding box center [532, 244] width 1065 height 447
copy form "-5 12 29 46 ? What is the next number in this sequence? a. 79 b. -12 c. 63 d. -…"
click at [452, 333] on icon "63" at bounding box center [471, 337] width 107 height 107
click at [533, 272] on input "c. 63" at bounding box center [533, 268] width 1 height 7
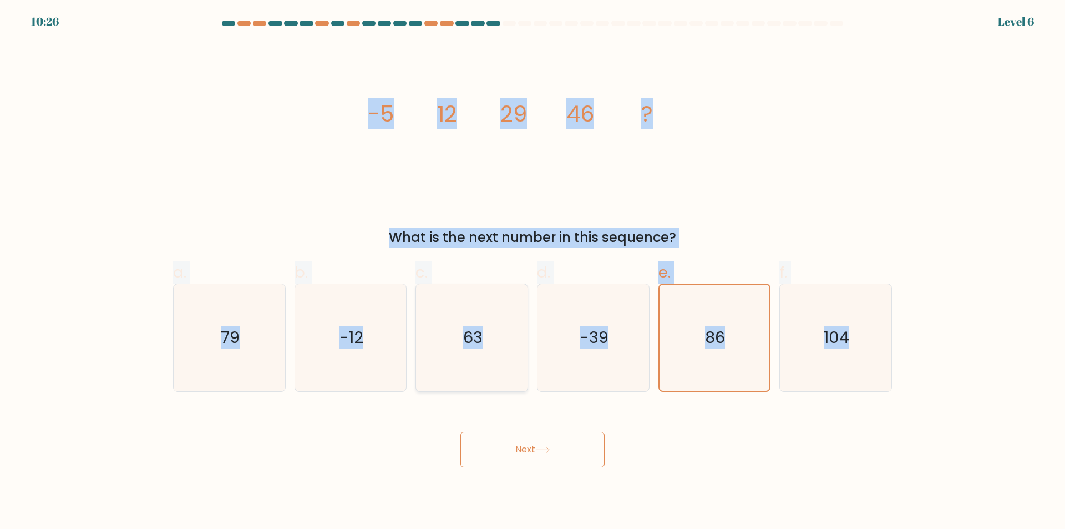
radio input "true"
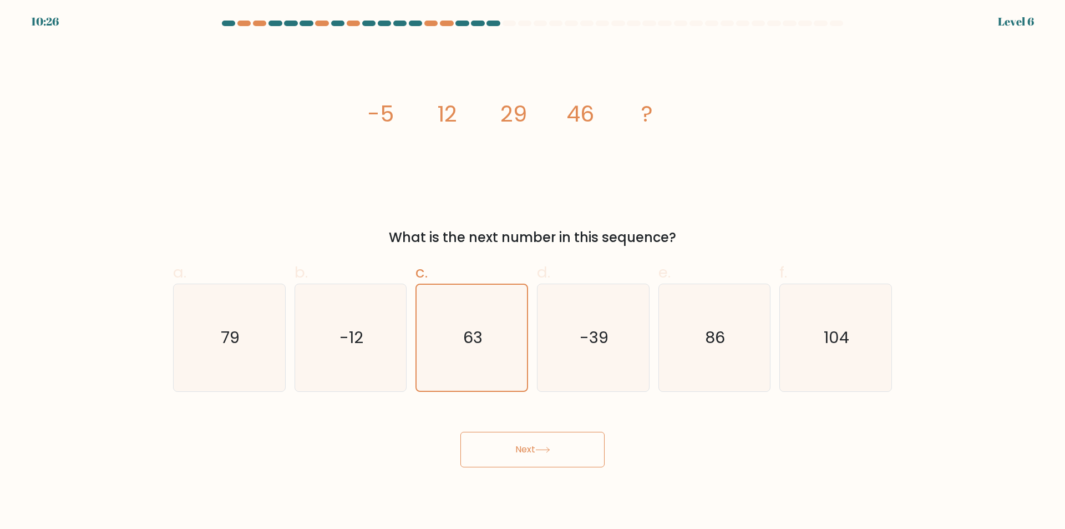
click at [531, 444] on button "Next" at bounding box center [532, 450] width 144 height 36
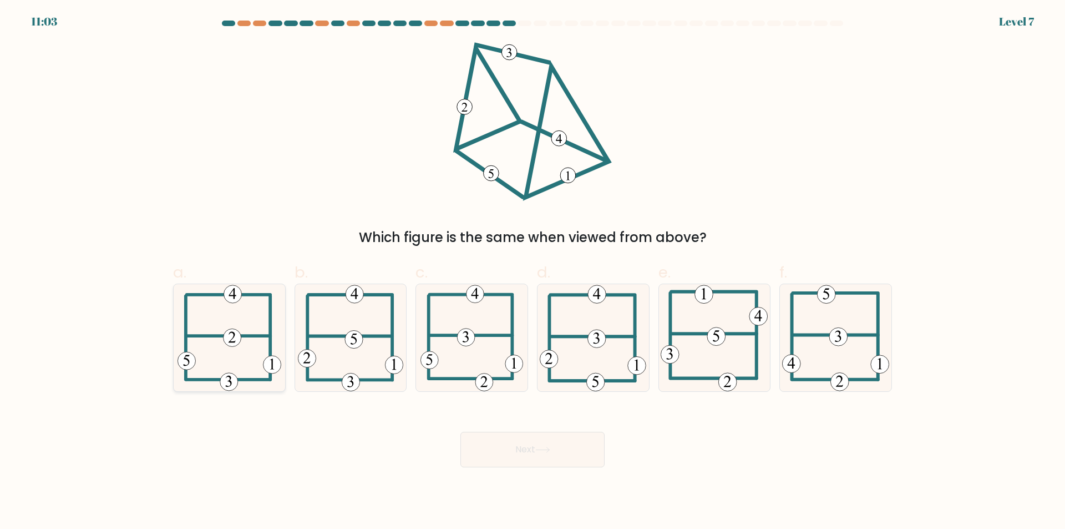
click at [245, 338] on icon at bounding box center [230, 337] width 104 height 107
click at [533, 272] on input "a." at bounding box center [533, 268] width 1 height 7
radio input "true"
click at [538, 447] on icon at bounding box center [542, 450] width 15 height 6
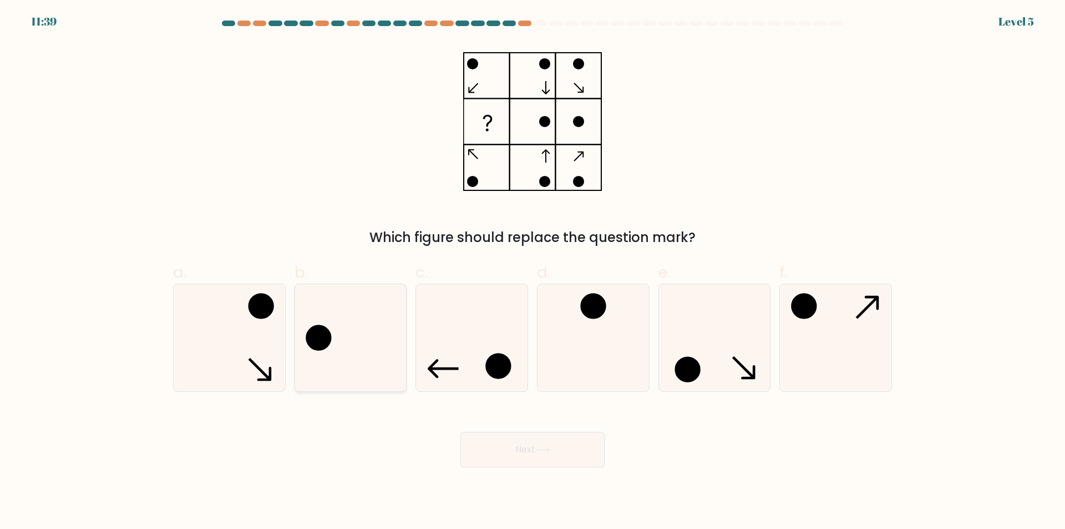
click at [363, 346] on icon at bounding box center [350, 337] width 107 height 107
click at [533, 272] on input "b." at bounding box center [533, 268] width 1 height 7
radio input "true"
click at [534, 455] on button "Next" at bounding box center [532, 450] width 144 height 36
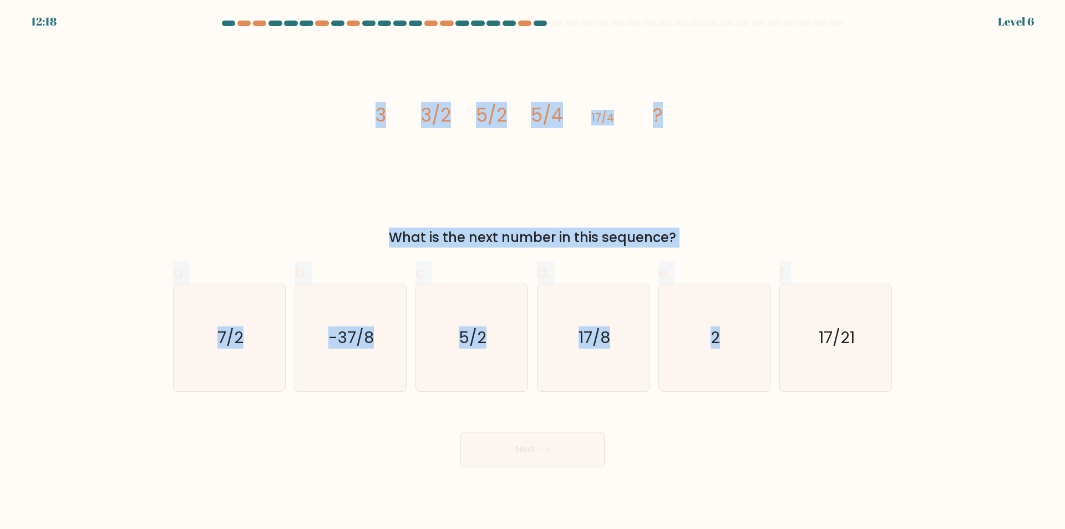
drag, startPoint x: 1007, startPoint y: 458, endPoint x: 356, endPoint y: 102, distance: 742.0
click at [356, 102] on form at bounding box center [532, 244] width 1065 height 447
click at [847, 353] on icon "17/21" at bounding box center [835, 337] width 107 height 107
click at [533, 272] on input "f. 17/21" at bounding box center [533, 268] width 1 height 7
radio input "true"
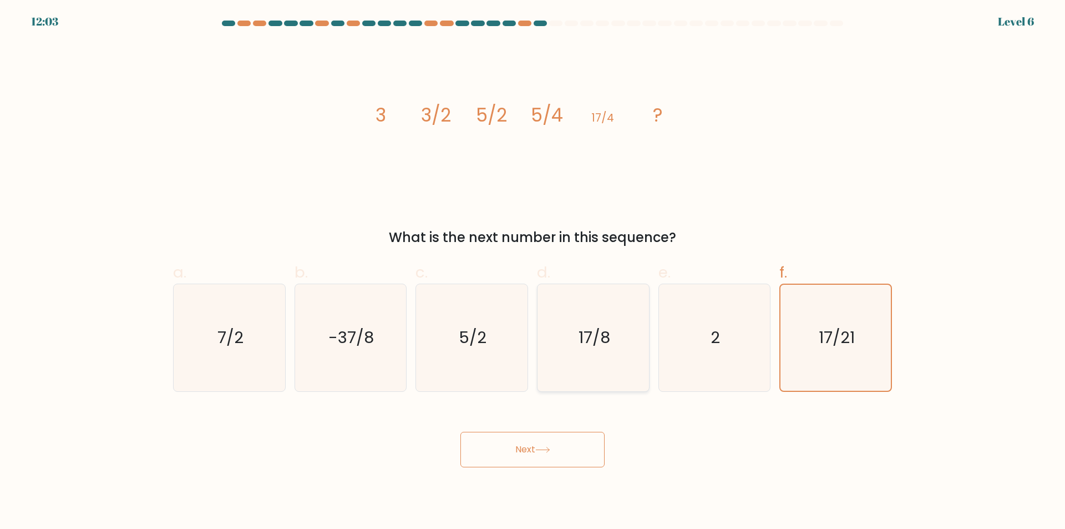
click at [553, 335] on icon "17/8" at bounding box center [593, 337] width 107 height 107
click at [533, 272] on input "d. 17/8" at bounding box center [533, 268] width 1 height 7
radio input "true"
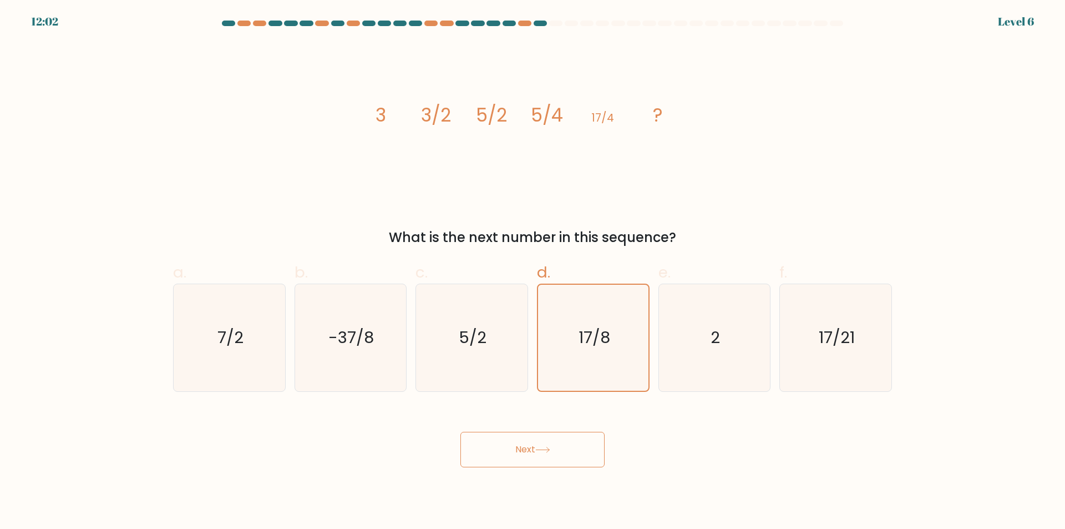
click at [545, 453] on button "Next" at bounding box center [532, 450] width 144 height 36
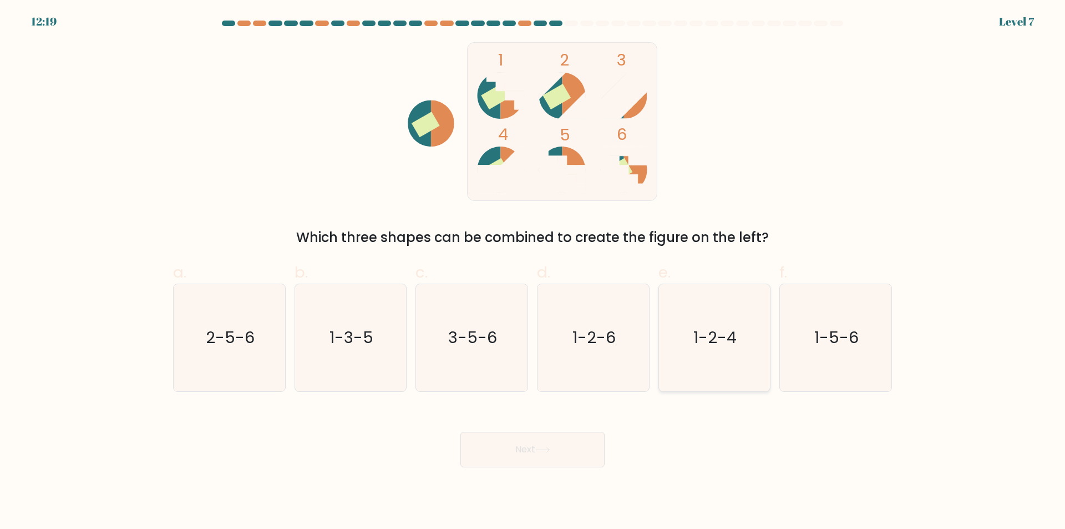
click at [728, 363] on icon "1-2-4" at bounding box center [714, 337] width 107 height 107
click at [533, 272] on input "e. 1-2-4" at bounding box center [533, 268] width 1 height 7
radio input "true"
click at [548, 455] on button "Next" at bounding box center [532, 450] width 144 height 36
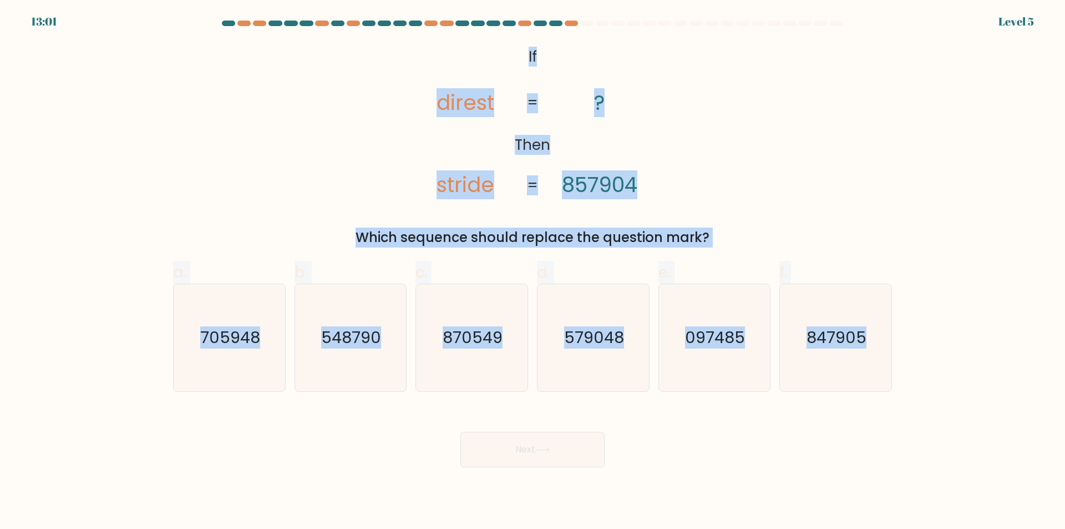
drag, startPoint x: 872, startPoint y: 416, endPoint x: 504, endPoint y: 49, distance: 519.8
click at [504, 49] on form "If ?" at bounding box center [532, 244] width 1065 height 447
click at [608, 333] on text "579048" at bounding box center [594, 338] width 60 height 22
click at [533, 272] on input "d. 579048" at bounding box center [533, 268] width 1 height 7
radio input "true"
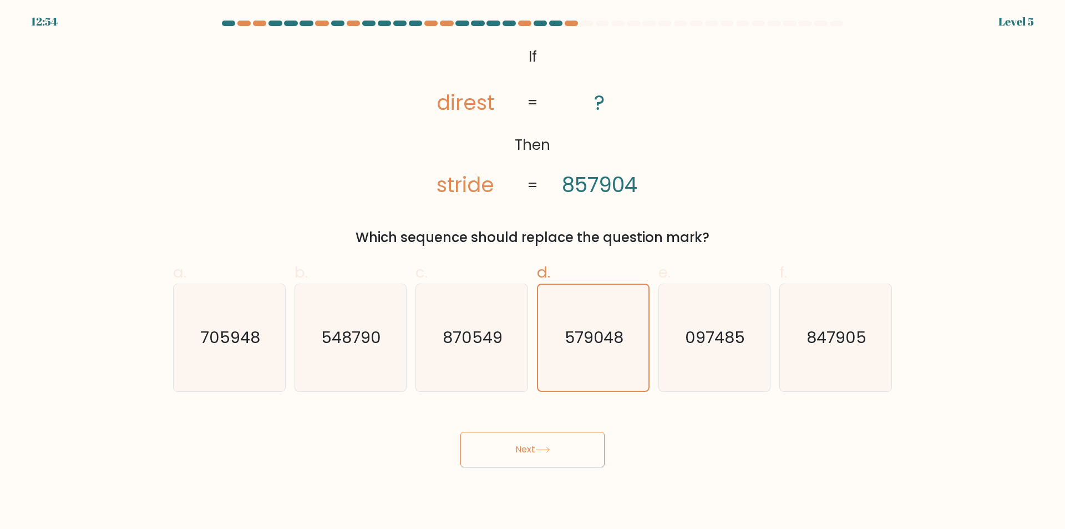
click at [565, 456] on button "Next" at bounding box center [532, 450] width 144 height 36
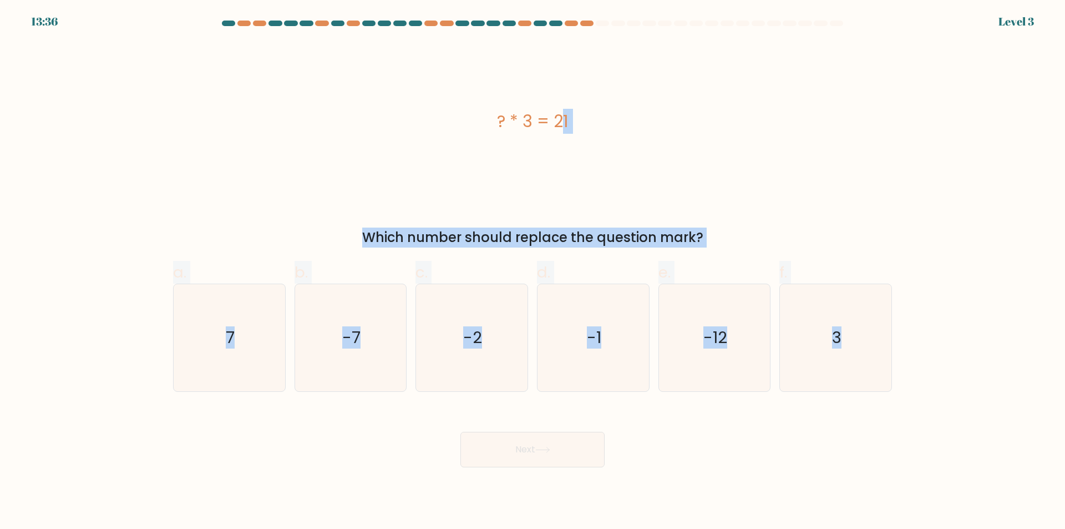
drag, startPoint x: 919, startPoint y: 432, endPoint x: 403, endPoint y: 84, distance: 622.1
click at [403, 84] on form "a. 7" at bounding box center [532, 244] width 1065 height 447
click at [357, 354] on icon "-7" at bounding box center [350, 337] width 107 height 107
click at [533, 272] on input "b. -7" at bounding box center [533, 268] width 1 height 7
radio input "true"
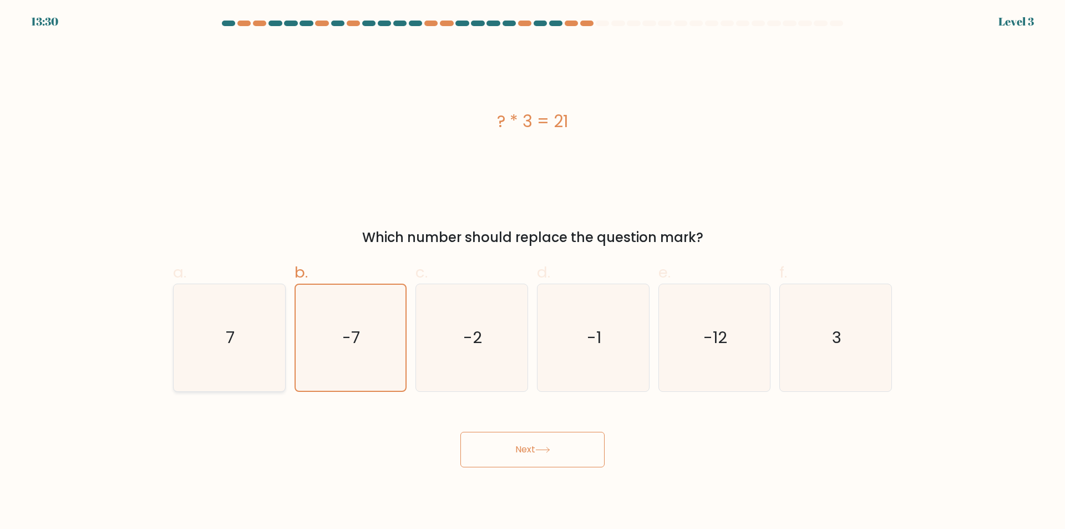
click at [226, 341] on text "7" at bounding box center [230, 338] width 9 height 22
click at [533, 272] on input "a. 7" at bounding box center [533, 268] width 1 height 7
radio input "true"
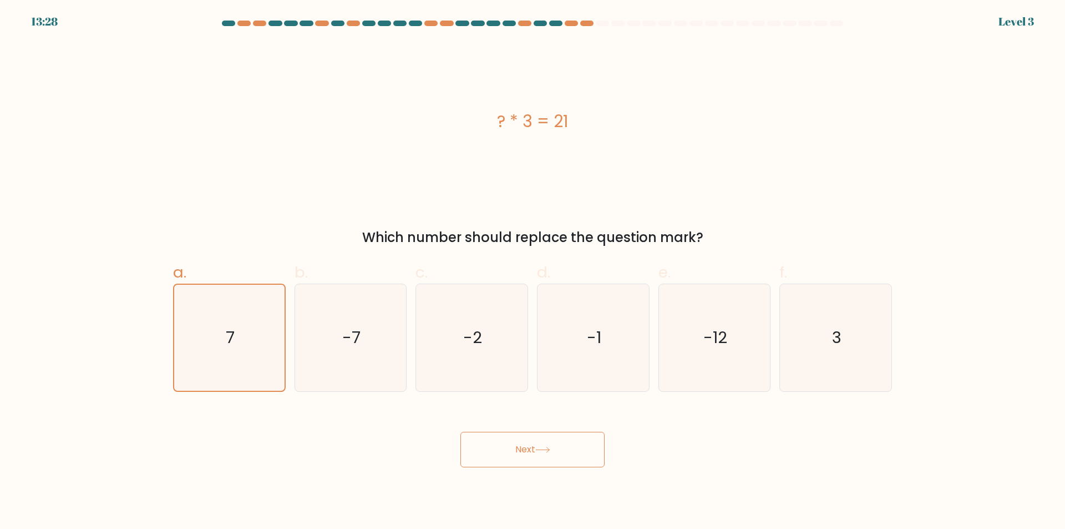
click at [520, 446] on button "Next" at bounding box center [532, 450] width 144 height 36
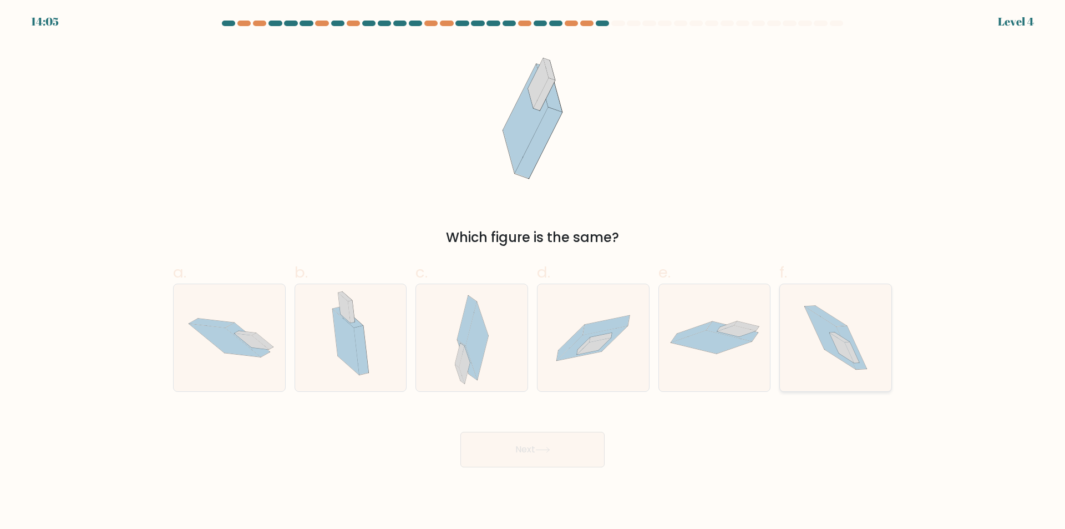
click at [860, 338] on icon at bounding box center [835, 337] width 95 height 107
click at [533, 272] on input "f." at bounding box center [533, 268] width 1 height 7
radio input "true"
click at [606, 462] on div "Next" at bounding box center [532, 436] width 732 height 62
click at [575, 464] on button "Next" at bounding box center [532, 450] width 144 height 36
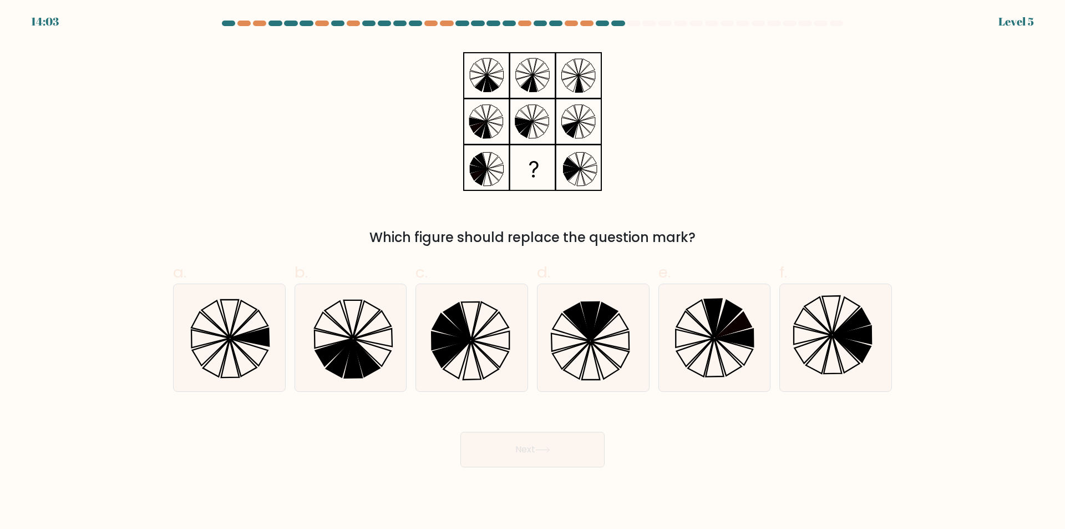
click at [575, 452] on button "Next" at bounding box center [532, 450] width 144 height 36
click at [659, 470] on body "14:47 Level 5" at bounding box center [532, 264] width 1065 height 529
click at [345, 346] on icon at bounding box center [334, 352] width 37 height 27
click at [533, 272] on input "b." at bounding box center [533, 268] width 1 height 7
radio input "true"
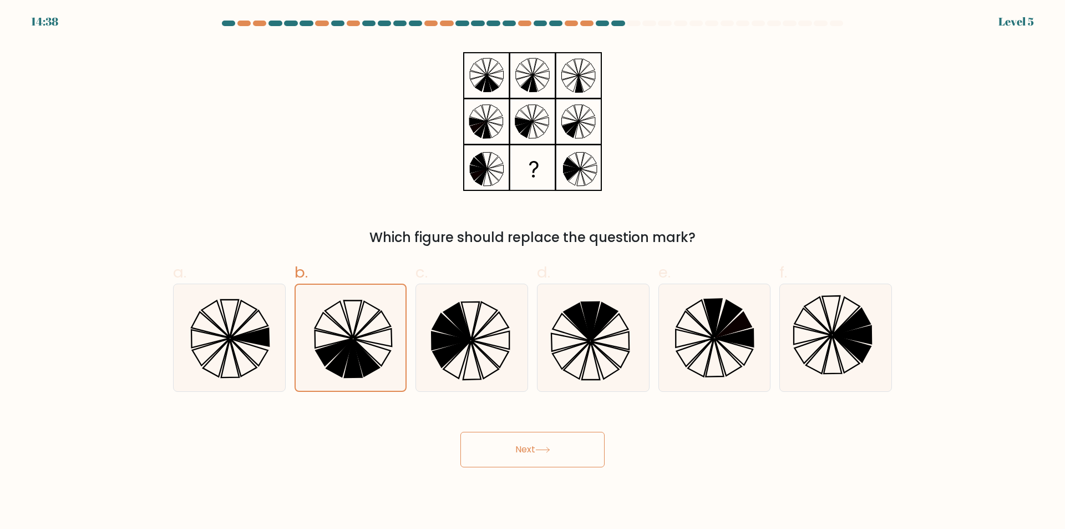
click at [529, 445] on button "Next" at bounding box center [532, 450] width 144 height 36
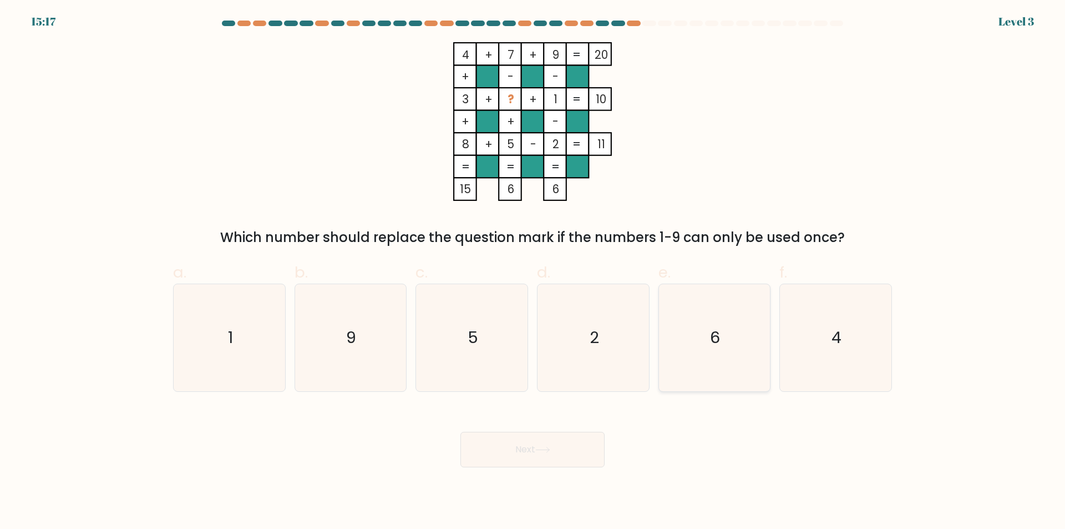
click at [710, 337] on icon "6" at bounding box center [714, 337] width 107 height 107
click at [533, 272] on input "e. 6" at bounding box center [533, 268] width 1 height 7
radio input "true"
drag, startPoint x: 397, startPoint y: 342, endPoint x: 404, endPoint y: 341, distance: 7.8
click at [397, 342] on icon "9" at bounding box center [350, 337] width 107 height 107
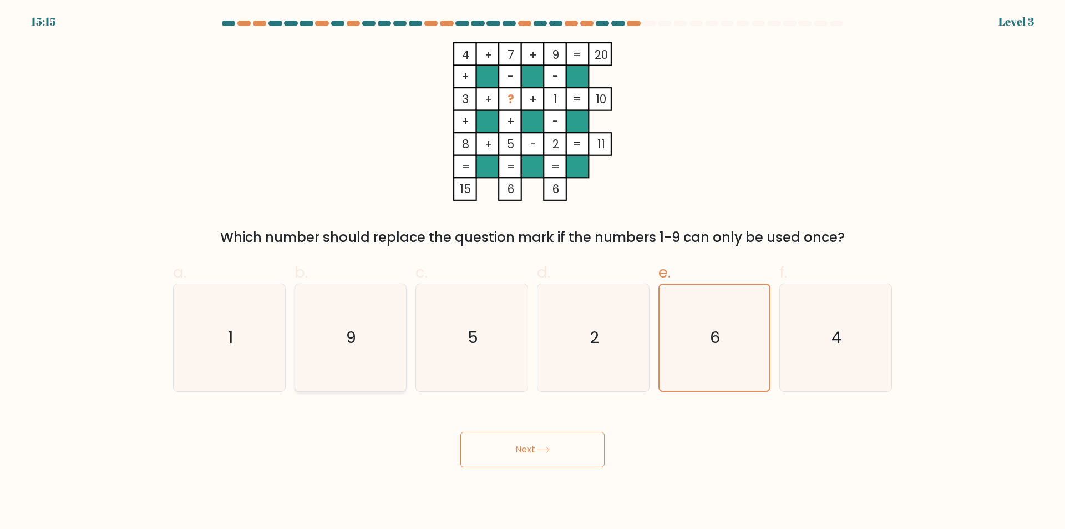
click at [533, 272] on input "b. 9" at bounding box center [533, 268] width 1 height 7
radio input "true"
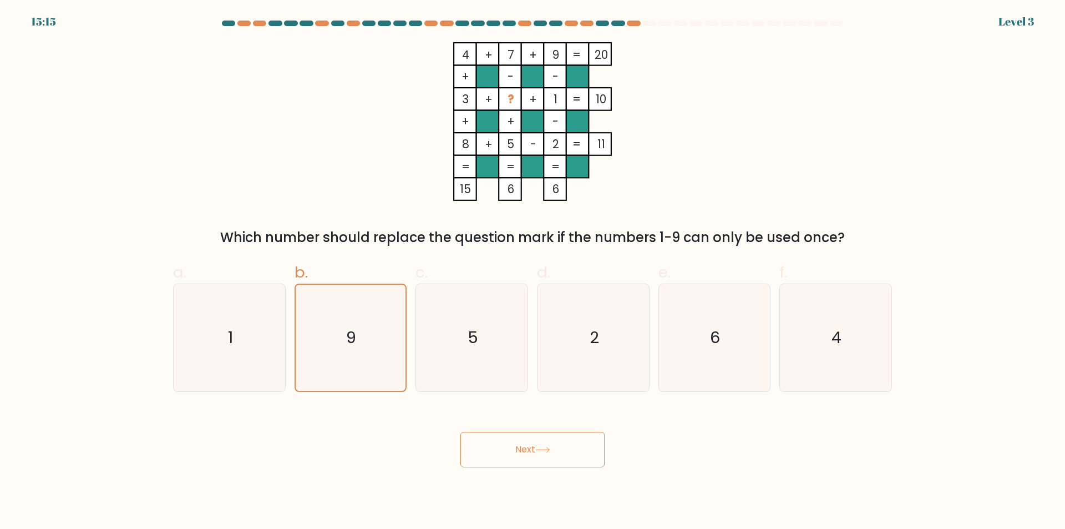
click at [539, 458] on button "Next" at bounding box center [532, 450] width 144 height 36
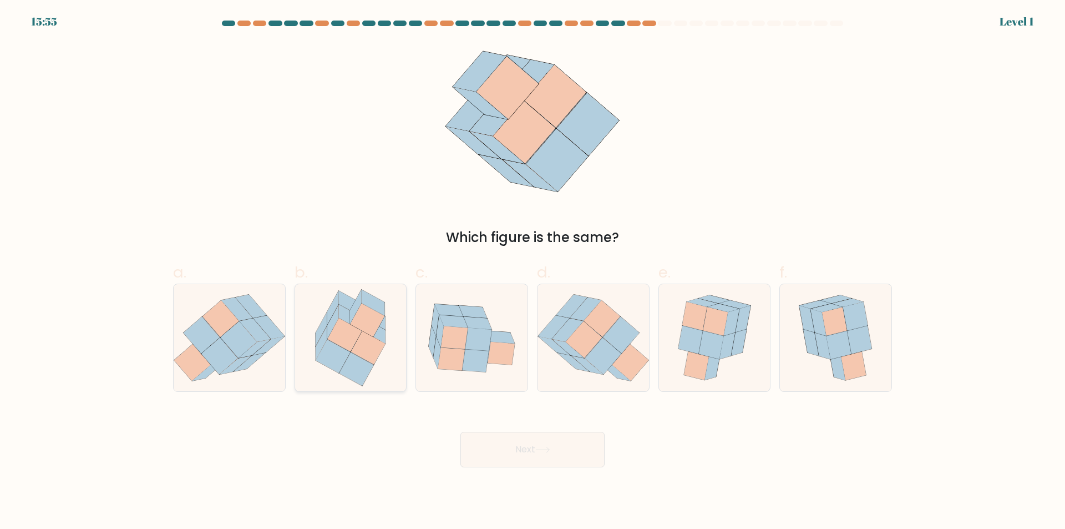
click at [367, 358] on icon at bounding box center [368, 347] width 34 height 33
click at [533, 272] on input "b." at bounding box center [533, 268] width 1 height 7
radio input "true"
click at [568, 455] on button "Next" at bounding box center [532, 450] width 144 height 36
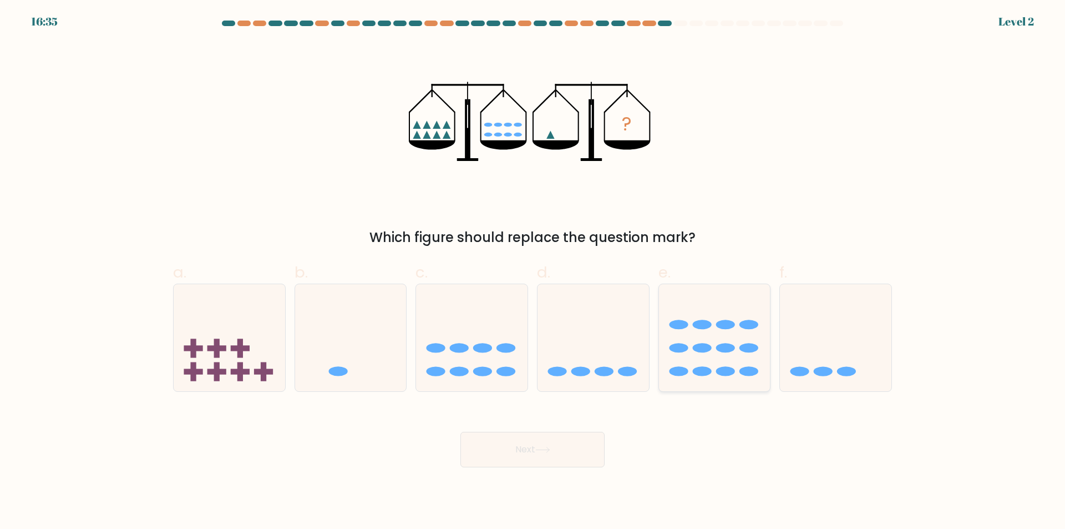
click at [709, 366] on icon at bounding box center [715, 338] width 112 height 92
click at [533, 272] on input "e." at bounding box center [533, 268] width 1 height 7
radio input "true"
click at [526, 438] on button "Next" at bounding box center [532, 450] width 144 height 36
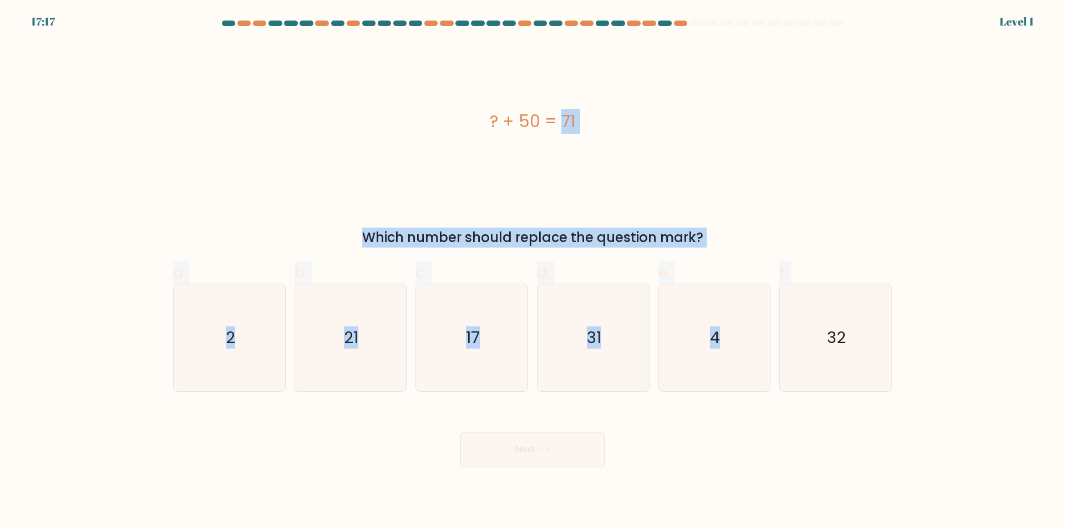
drag, startPoint x: 922, startPoint y: 425, endPoint x: 444, endPoint y: 136, distance: 558.3
click at [444, 136] on form "a. 2" at bounding box center [532, 244] width 1065 height 447
click at [373, 321] on icon "21" at bounding box center [350, 337] width 107 height 107
click at [533, 272] on input "b. 21" at bounding box center [533, 268] width 1 height 7
radio input "true"
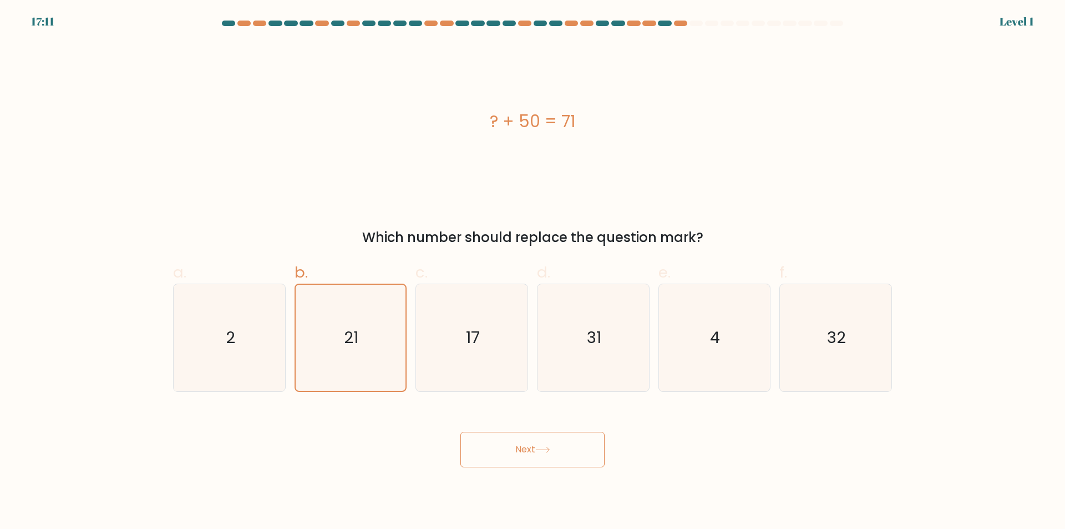
click at [524, 434] on button "Next" at bounding box center [532, 450] width 144 height 36
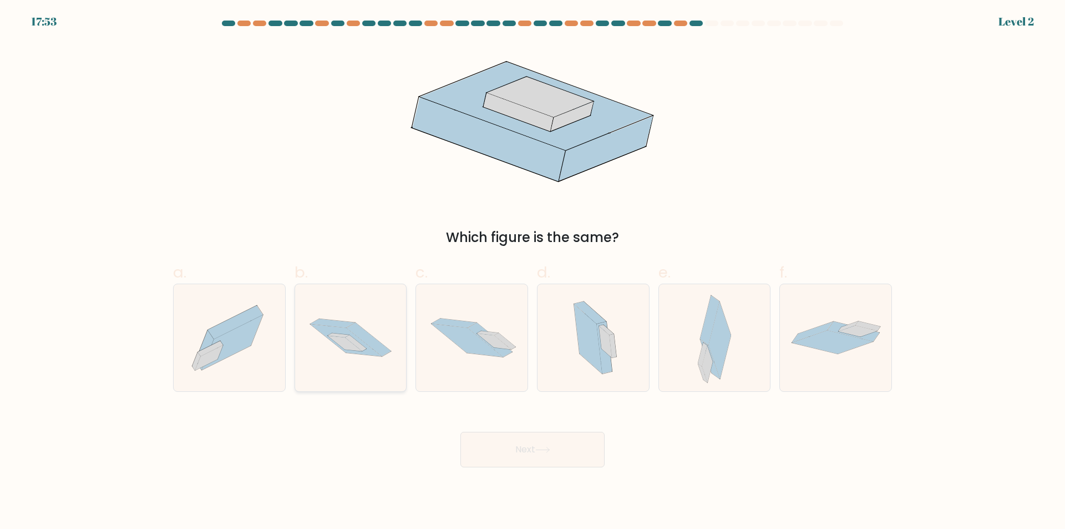
click at [348, 356] on icon at bounding box center [351, 338] width 112 height 74
click at [533, 272] on input "b." at bounding box center [533, 268] width 1 height 7
radio input "true"
click at [520, 441] on button "Next" at bounding box center [532, 450] width 144 height 36
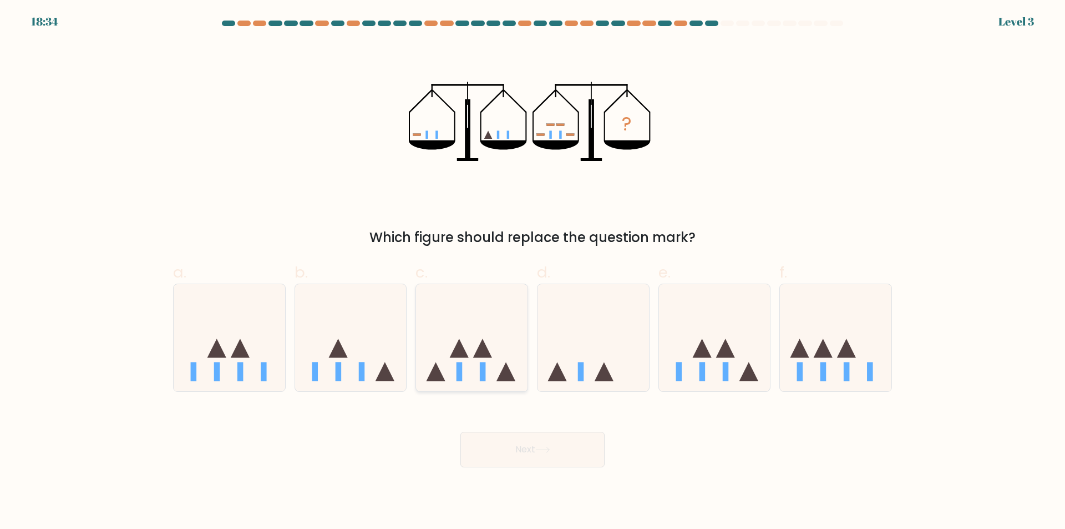
click at [487, 354] on icon at bounding box center [482, 347] width 19 height 19
click at [533, 272] on input "c." at bounding box center [533, 268] width 1 height 7
radio input "true"
click at [541, 445] on button "Next" at bounding box center [532, 450] width 144 height 36
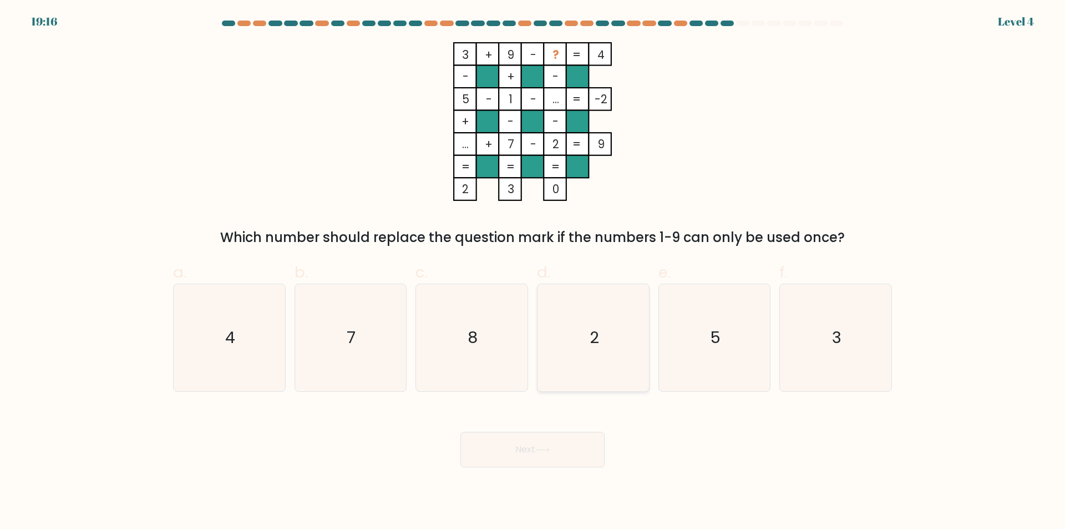
click at [615, 374] on icon "2" at bounding box center [593, 337] width 107 height 107
click at [533, 272] on input "d. 2" at bounding box center [533, 268] width 1 height 7
radio input "true"
click at [531, 449] on button "Next" at bounding box center [532, 450] width 144 height 36
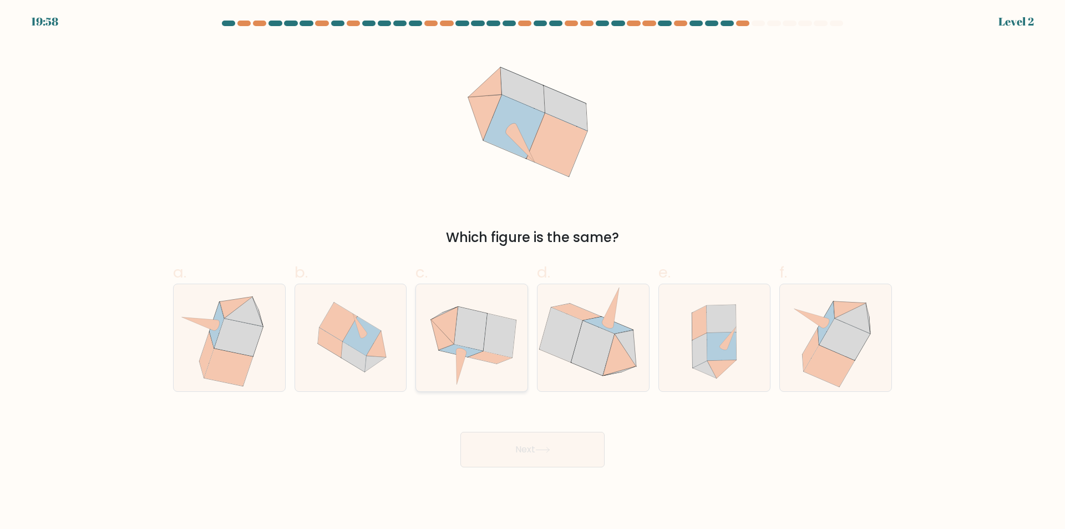
click at [485, 340] on icon at bounding box center [499, 335] width 33 height 44
click at [533, 272] on input "c." at bounding box center [533, 268] width 1 height 7
radio input "true"
click at [494, 440] on button "Next" at bounding box center [532, 450] width 144 height 36
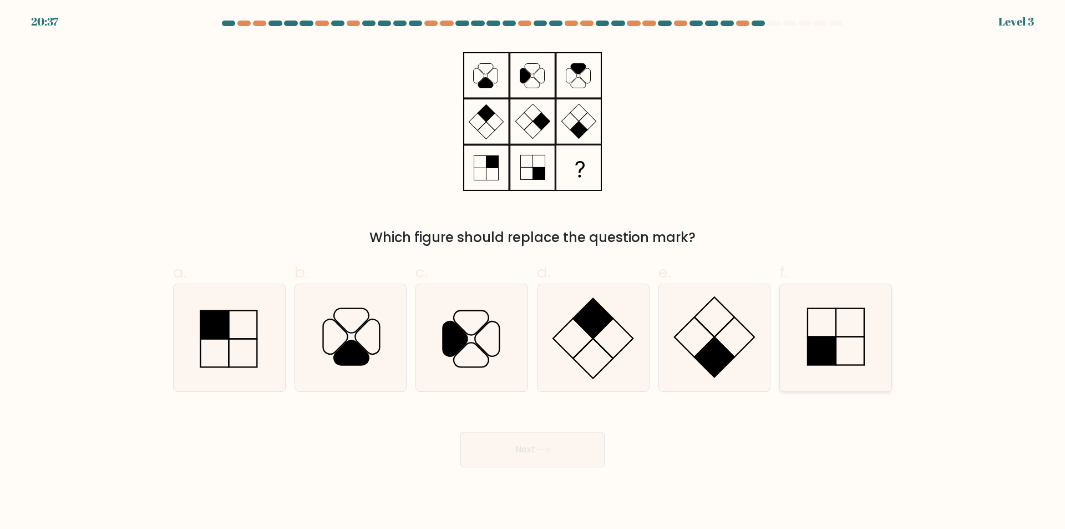
click at [852, 358] on icon at bounding box center [835, 337] width 107 height 107
click at [533, 272] on input "f." at bounding box center [533, 268] width 1 height 7
radio input "true"
click at [609, 434] on div "Next" at bounding box center [532, 436] width 732 height 62
click at [590, 440] on button "Next" at bounding box center [532, 450] width 144 height 36
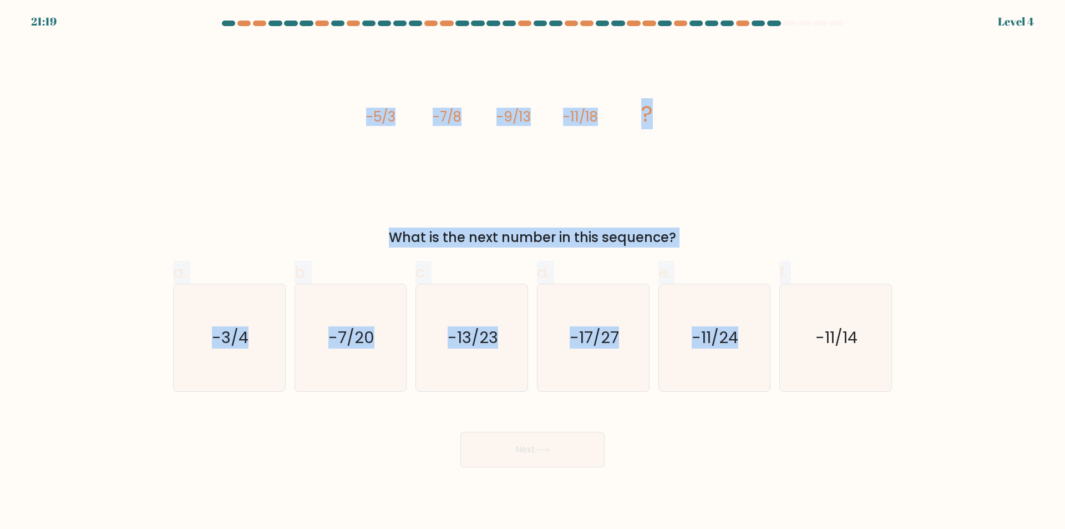
drag, startPoint x: 1030, startPoint y: 440, endPoint x: 359, endPoint y: 107, distance: 749.7
click at [359, 107] on form at bounding box center [532, 244] width 1065 height 447
click at [489, 343] on text "-13/23" at bounding box center [473, 338] width 50 height 22
click at [533, 272] on input "c. -13/23" at bounding box center [533, 268] width 1 height 7
radio input "true"
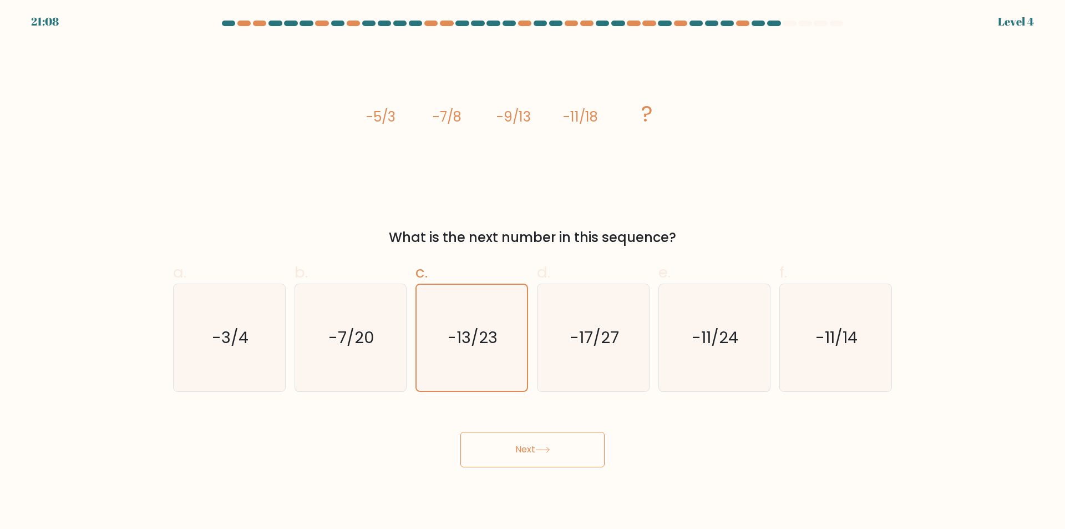
click at [539, 463] on button "Next" at bounding box center [532, 450] width 144 height 36
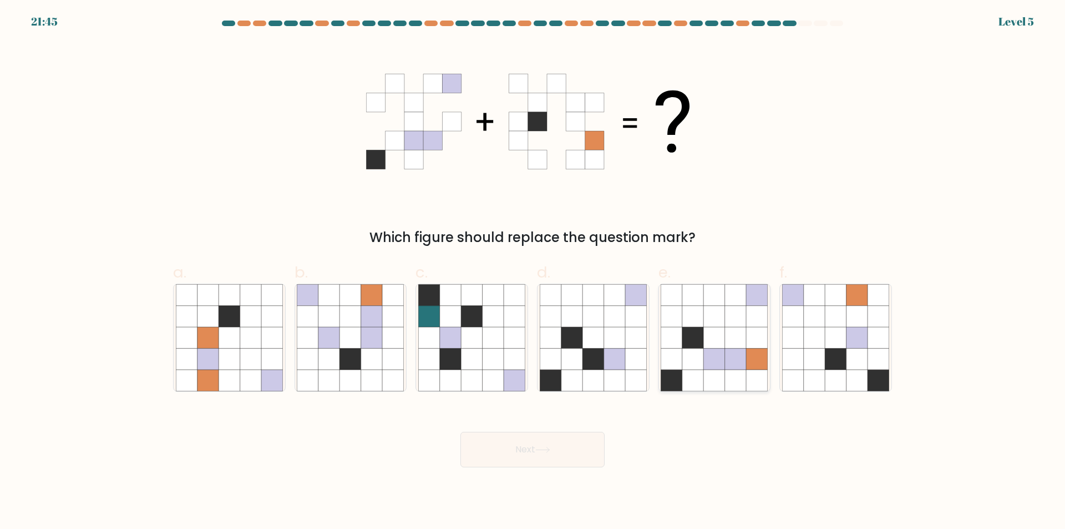
click at [693, 348] on icon at bounding box center [692, 337] width 21 height 21
click at [533, 272] on input "e." at bounding box center [533, 268] width 1 height 7
radio input "true"
click at [547, 448] on icon at bounding box center [542, 450] width 15 height 6
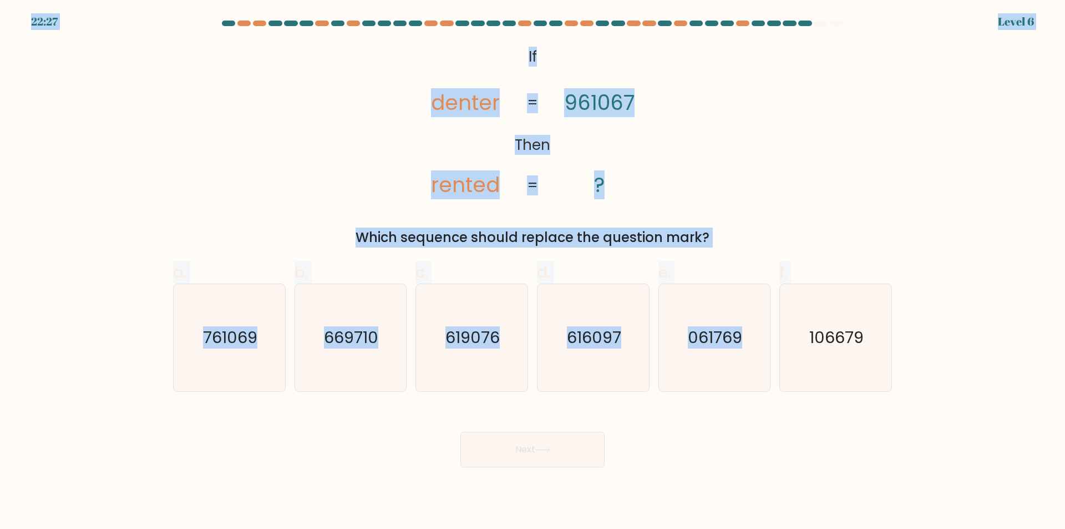
drag, startPoint x: 920, startPoint y: 420, endPoint x: 454, endPoint y: 8, distance: 622.5
click at [454, 8] on body "22:27 Level 6 ?" at bounding box center [532, 264] width 1065 height 529
click at [812, 242] on div "Which sequence should replace the question mark?" at bounding box center [533, 237] width 706 height 20
drag, startPoint x: 974, startPoint y: 421, endPoint x: 514, endPoint y: 68, distance: 580.1
click at [514, 68] on form "If ?" at bounding box center [532, 244] width 1065 height 447
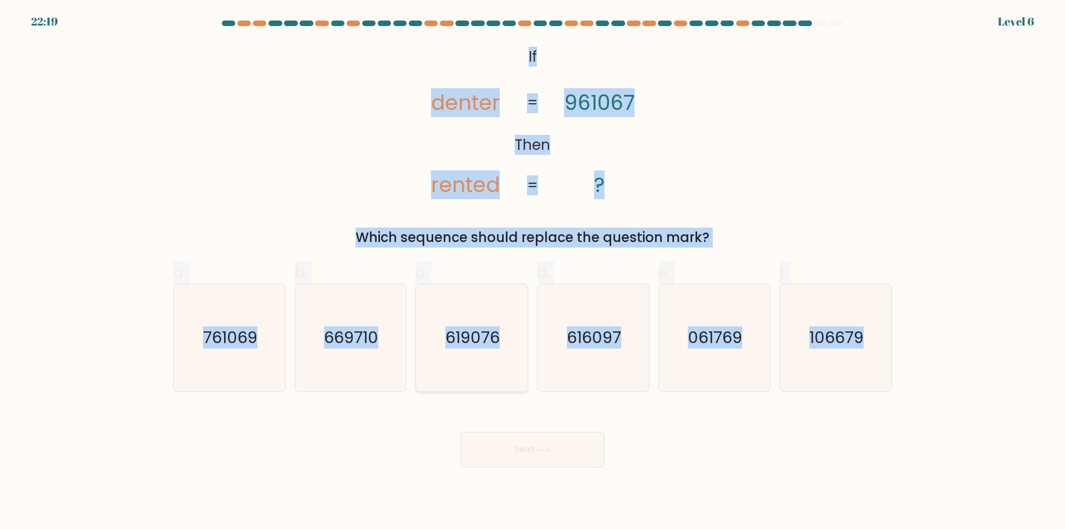
click at [487, 324] on icon "619076" at bounding box center [471, 337] width 107 height 107
click at [533, 272] on input "c. 619076" at bounding box center [533, 268] width 1 height 7
radio input "true"
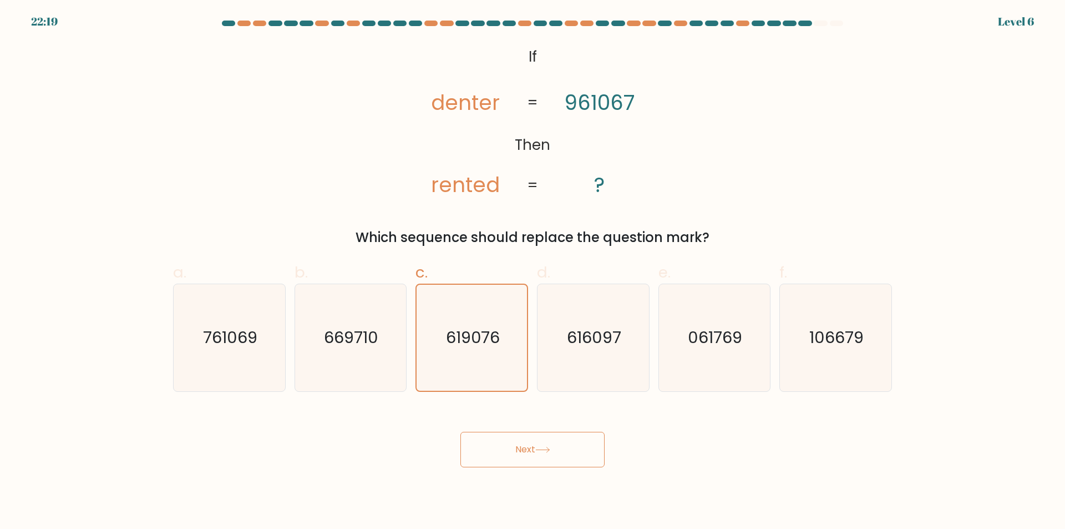
click at [526, 451] on button "Next" at bounding box center [532, 450] width 144 height 36
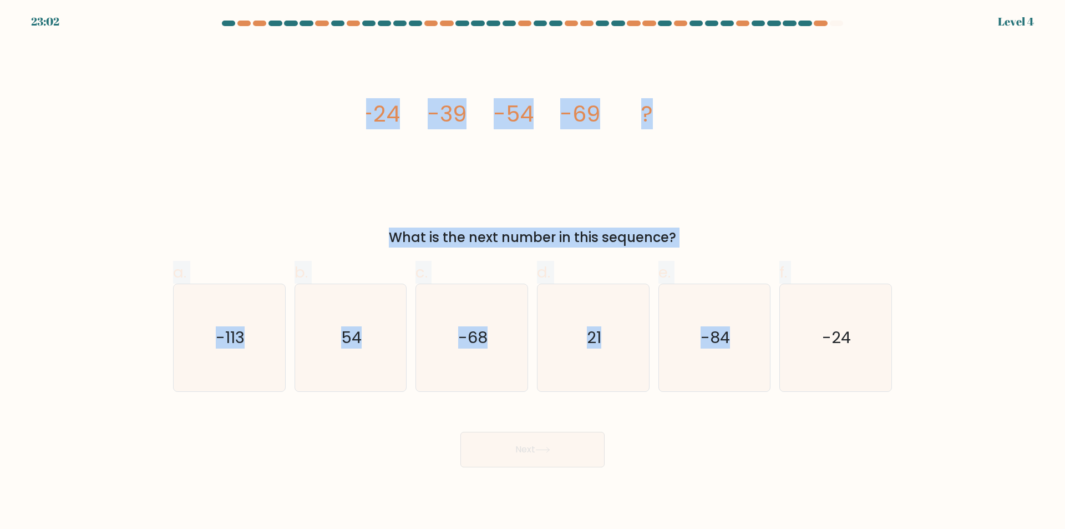
drag, startPoint x: 914, startPoint y: 408, endPoint x: 311, endPoint y: 82, distance: 685.6
click at [311, 82] on form at bounding box center [532, 244] width 1065 height 447
click at [743, 357] on icon "-84" at bounding box center [714, 337] width 107 height 107
click at [533, 272] on input "e. -84" at bounding box center [533, 268] width 1 height 7
radio input "true"
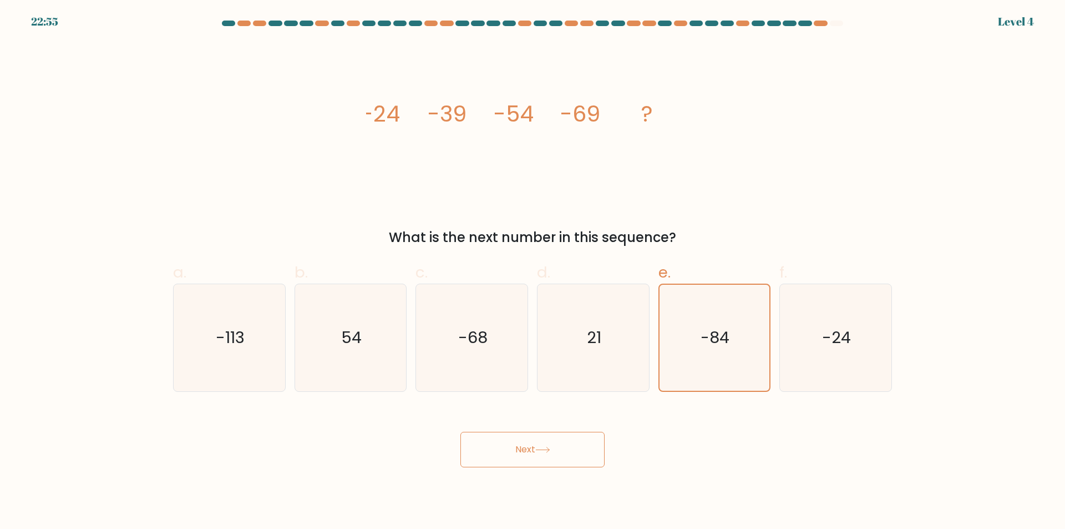
click at [593, 449] on button "Next" at bounding box center [532, 450] width 144 height 36
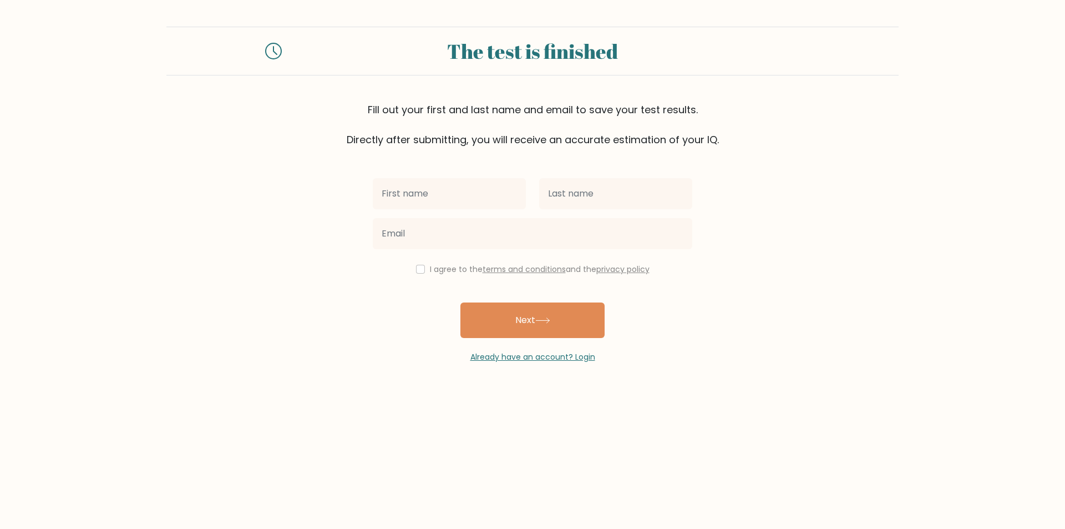
click at [452, 195] on input "text" at bounding box center [449, 193] width 153 height 31
type input "kyle mark"
type input "reyes"
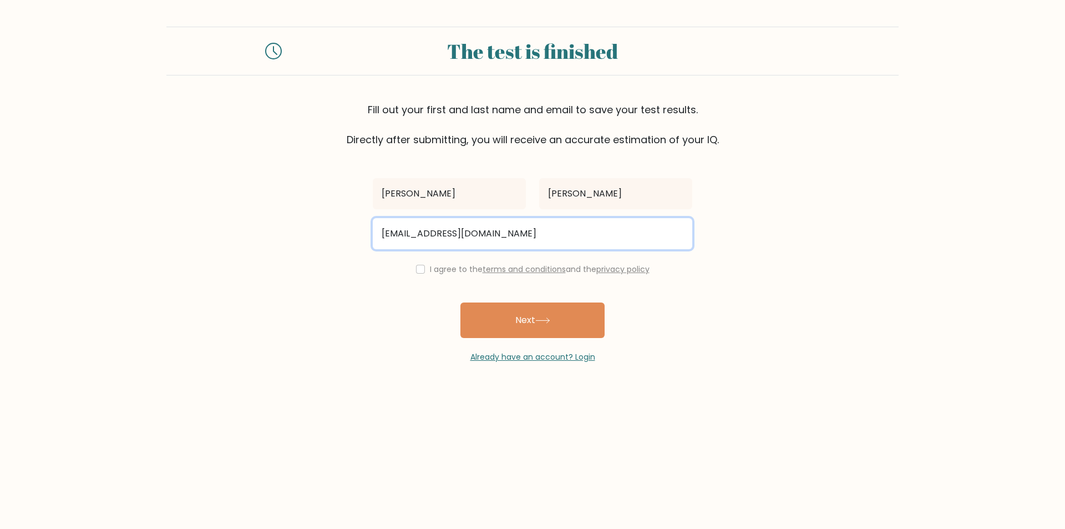
type input "kreyes2318@gmail.com"
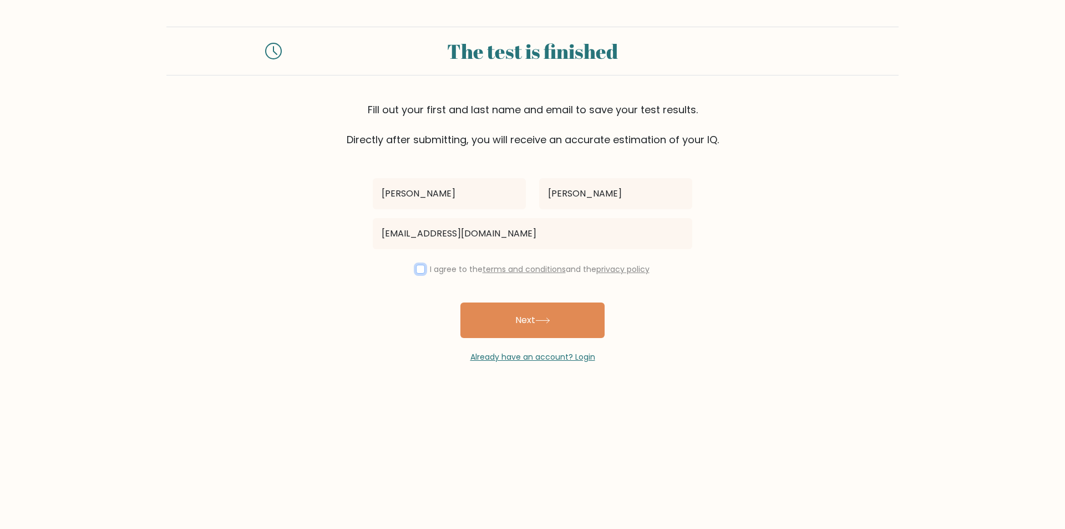
click at [417, 267] on input "checkbox" at bounding box center [420, 269] width 9 height 9
checkbox input "true"
click at [530, 331] on button "Next" at bounding box center [532, 320] width 144 height 36
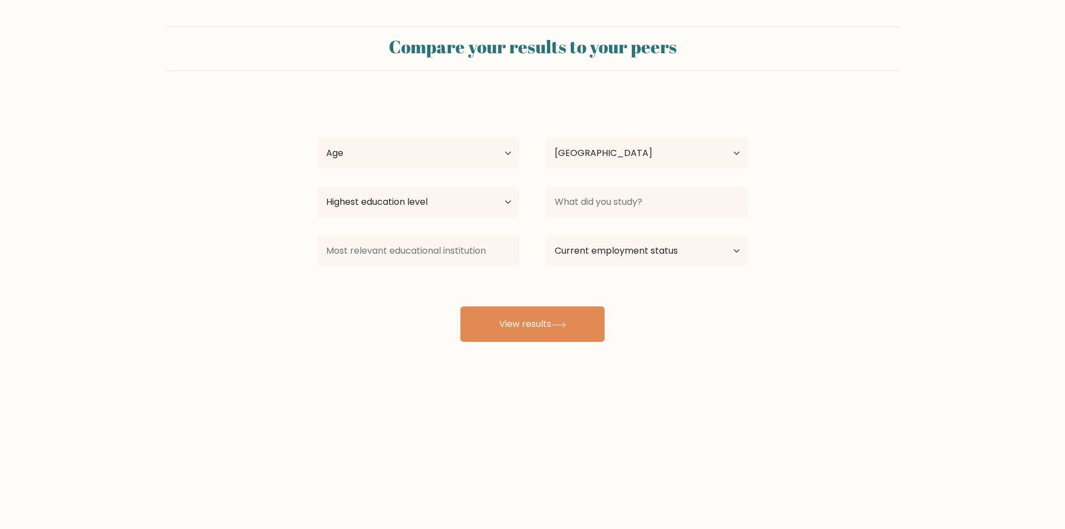
select select "PH"
click at [487, 200] on select "Highest education level No schooling Primary Lower Secondary Upper Secondary Oc…" at bounding box center [418, 201] width 202 height 31
click at [599, 290] on div "[PERSON_NAME] [PERSON_NAME] Age Under [DEMOGRAPHIC_DATA] [DEMOGRAPHIC_DATA] [DE…" at bounding box center [533, 220] width 444 height 244
click at [625, 211] on input at bounding box center [647, 201] width 202 height 31
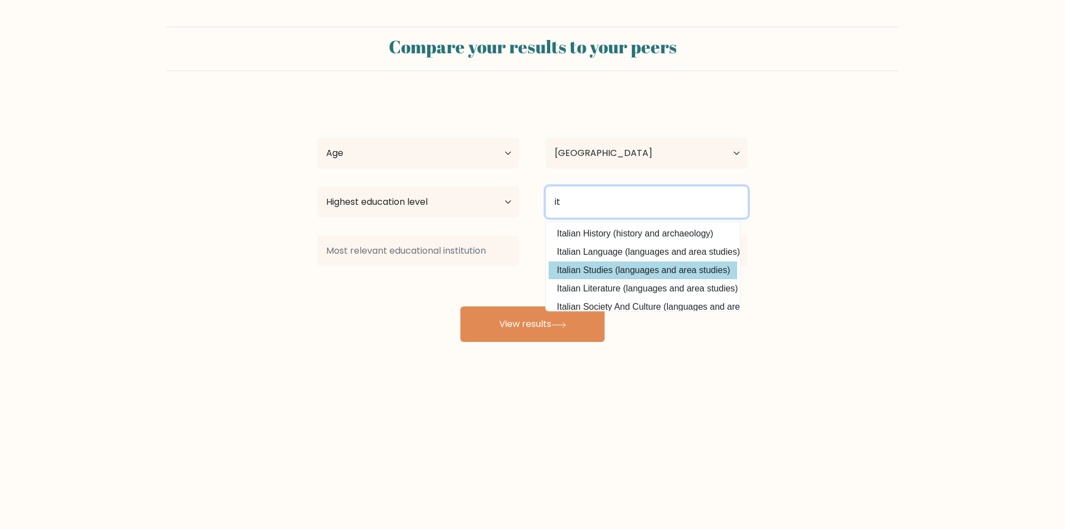
scroll to position [17, 0]
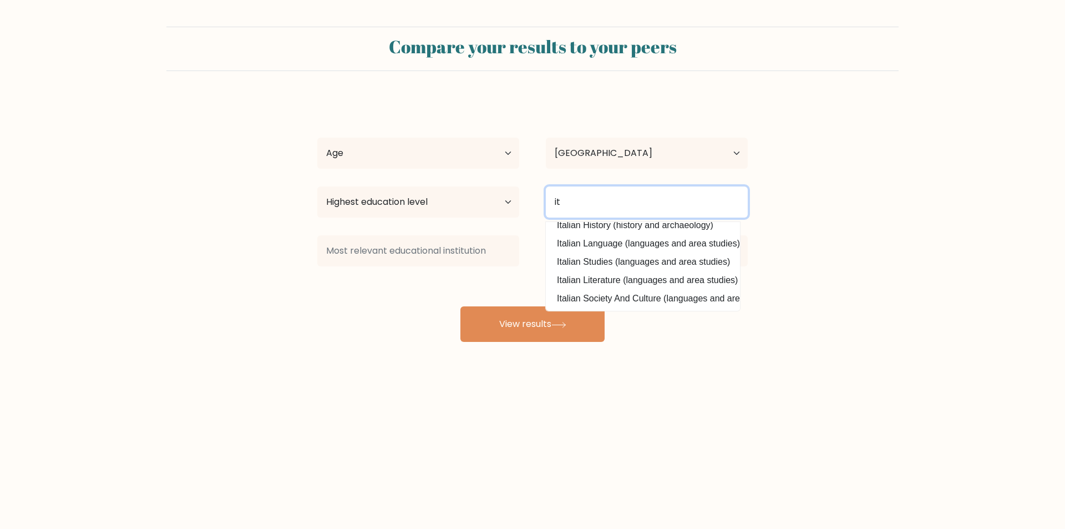
type input "it"
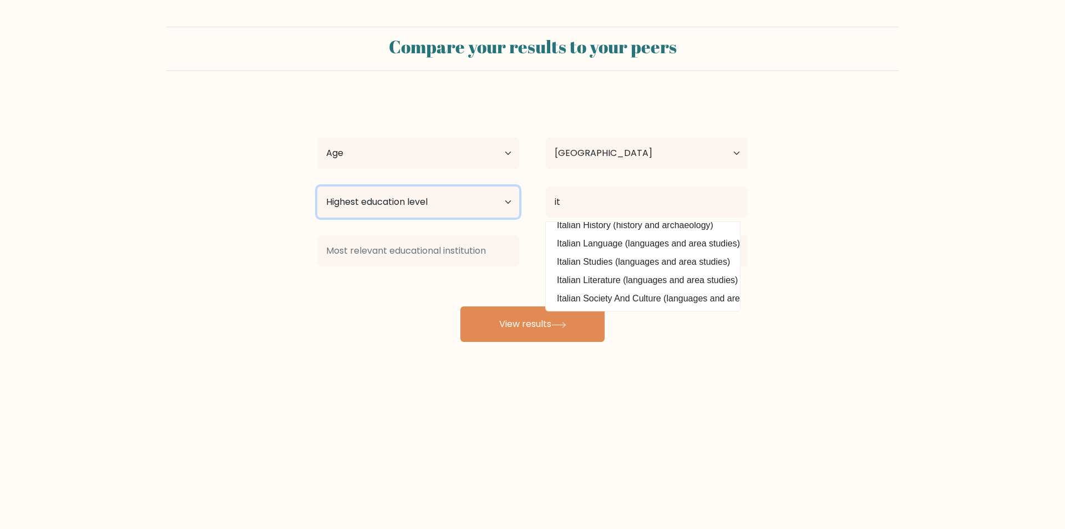
click at [479, 199] on select "Highest education level No schooling Primary Lower Secondary Upper Secondary Oc…" at bounding box center [418, 201] width 202 height 31
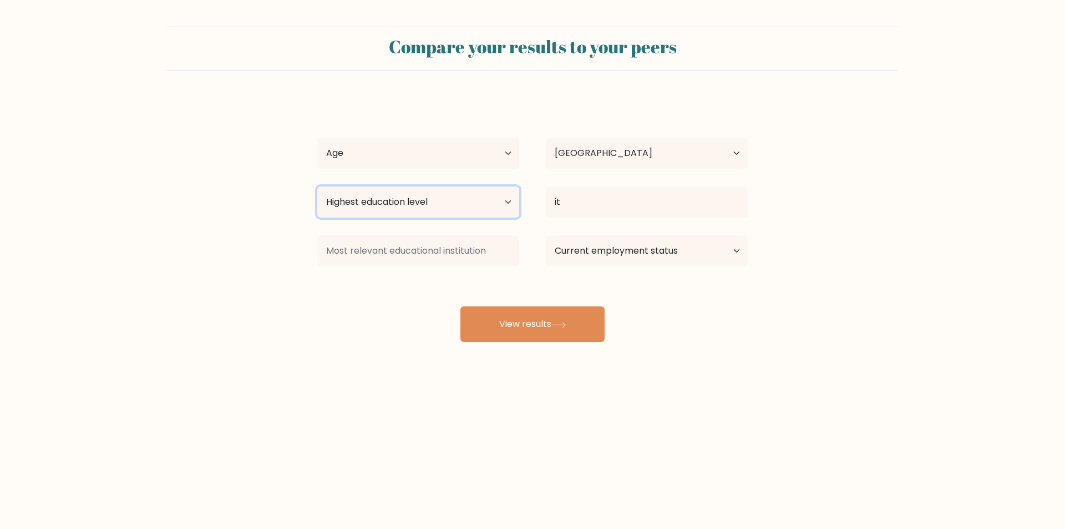
select select "upper_secondary"
click at [317, 186] on select "Highest education level No schooling Primary Lower Secondary Upper Secondary Oc…" at bounding box center [418, 201] width 202 height 31
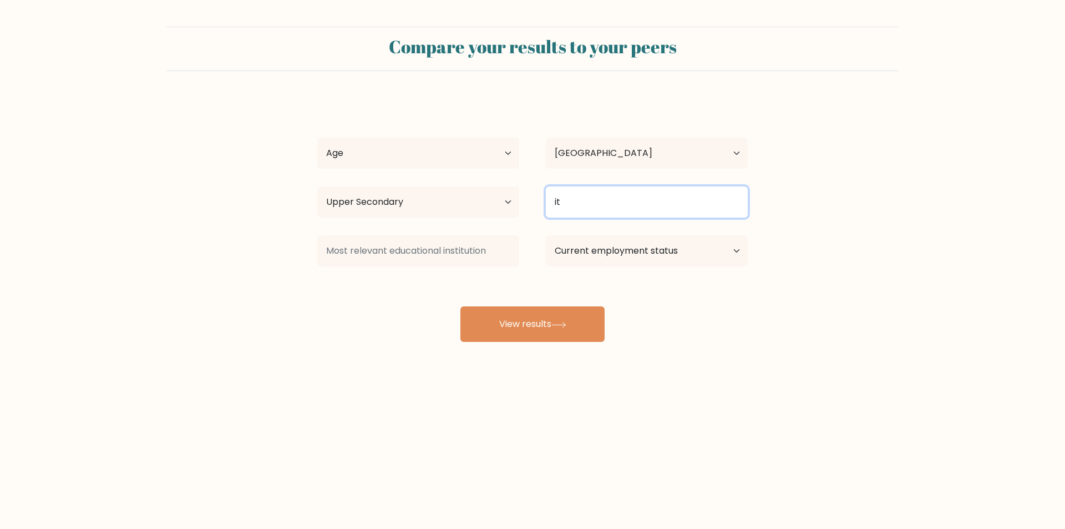
click at [579, 211] on input "it" at bounding box center [647, 201] width 202 height 31
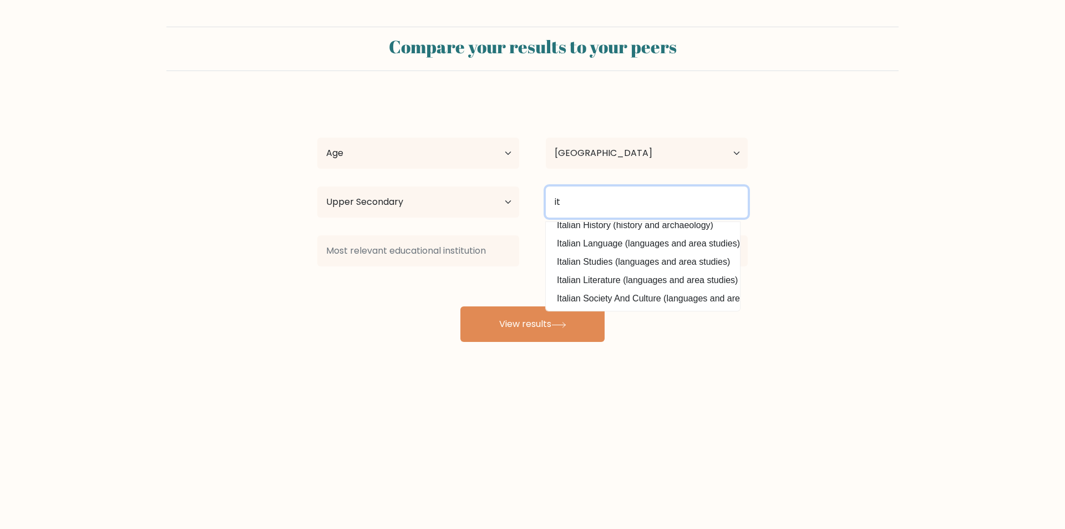
click at [617, 196] on input "it" at bounding box center [647, 201] width 202 height 31
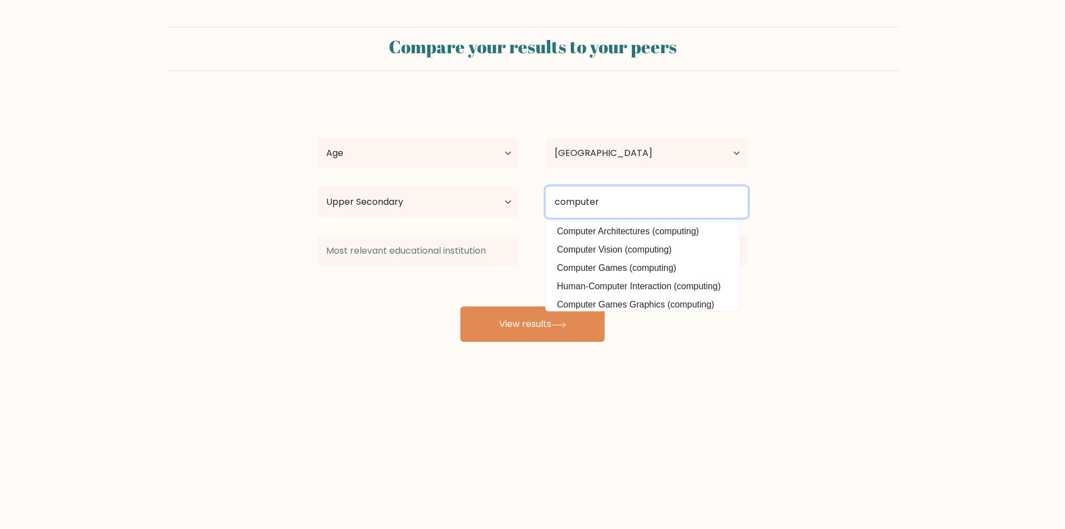
scroll to position [0, 0]
click at [549, 199] on input "computer" at bounding box center [647, 201] width 202 height 31
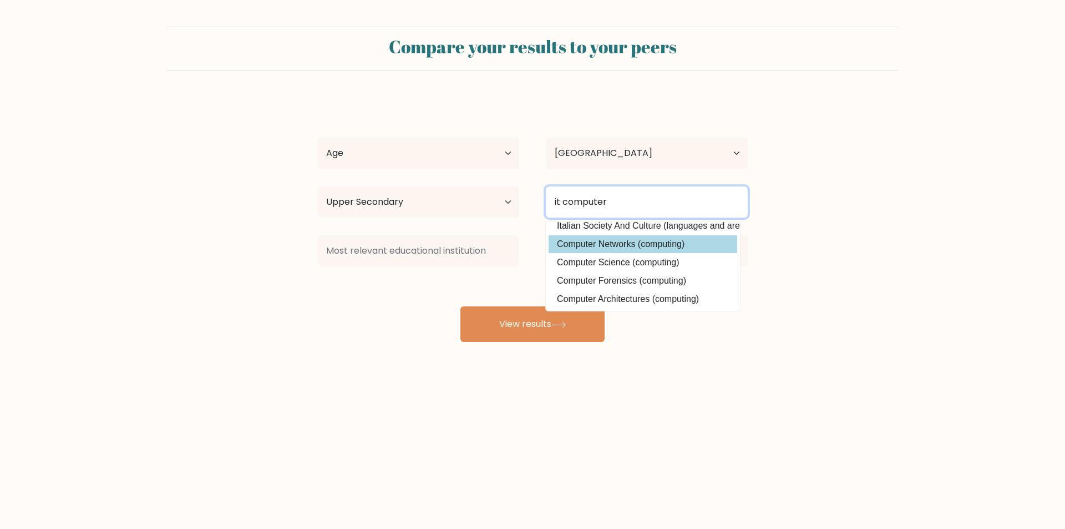
scroll to position [108, 0]
type input "it computer"
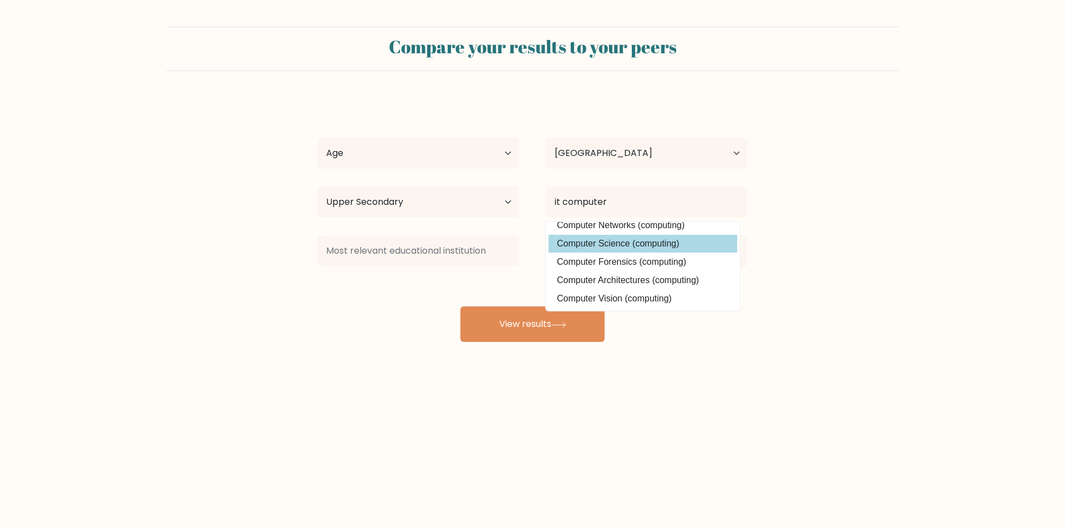
click at [644, 241] on div "kyle mark reyes Age Under 18 years old 18-24 years old 25-34 years old 35-44 ye…" at bounding box center [533, 220] width 444 height 244
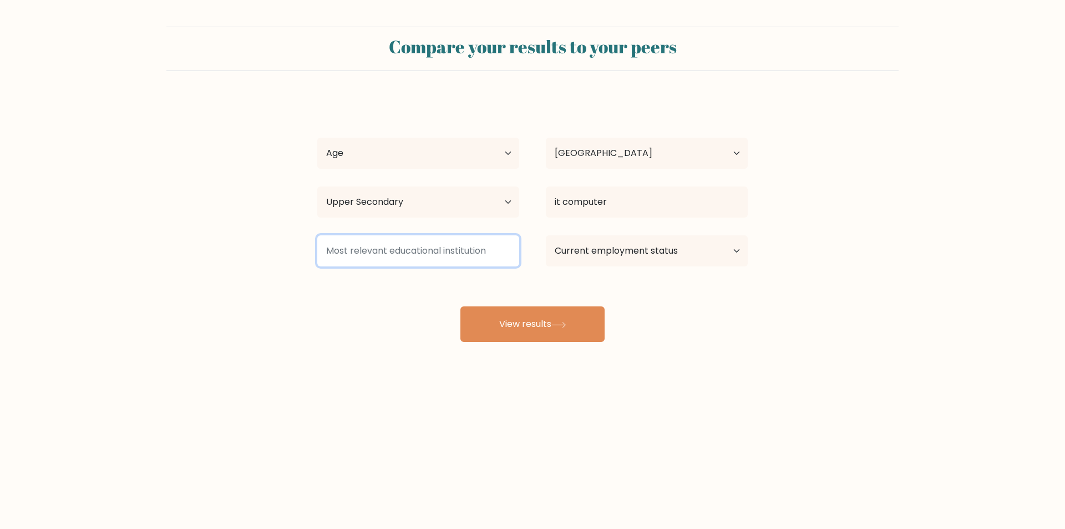
click at [442, 249] on input at bounding box center [418, 250] width 202 height 31
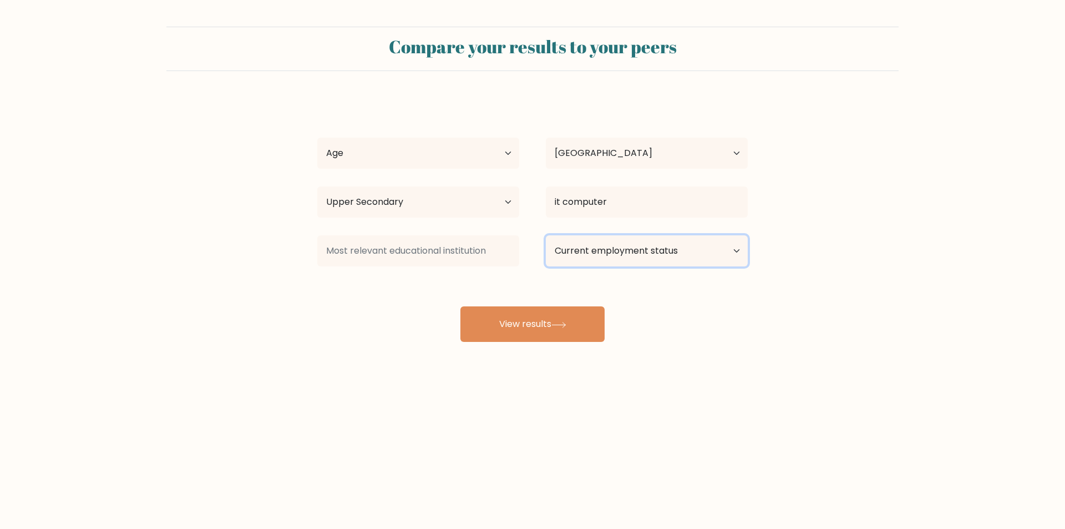
click at [660, 257] on select "Current employment status Employed Student Retired Other / prefer not to answer" at bounding box center [647, 250] width 202 height 31
select select "other"
click at [546, 235] on select "Current employment status Employed Student Retired Other / prefer not to answer" at bounding box center [647, 250] width 202 height 31
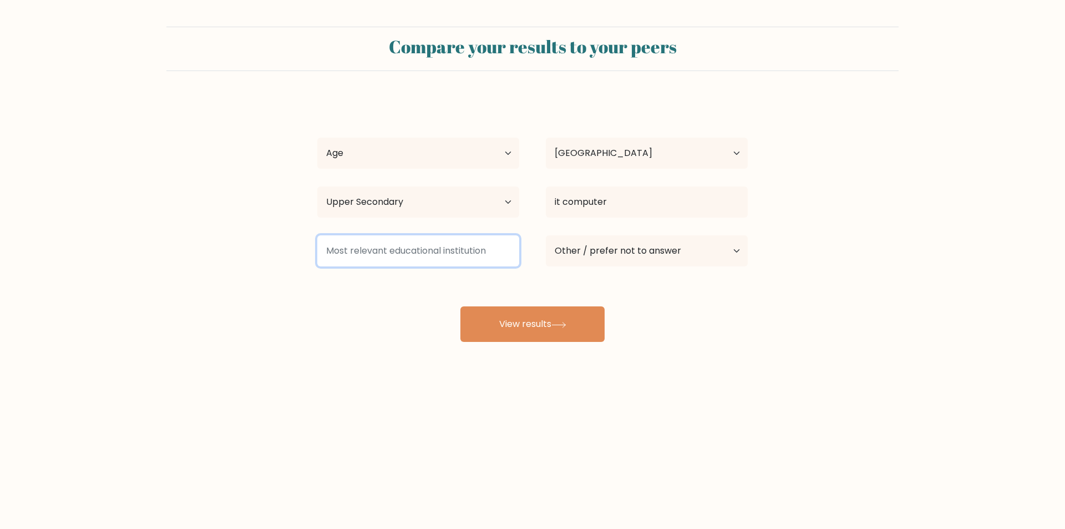
click at [460, 264] on input at bounding box center [418, 250] width 202 height 31
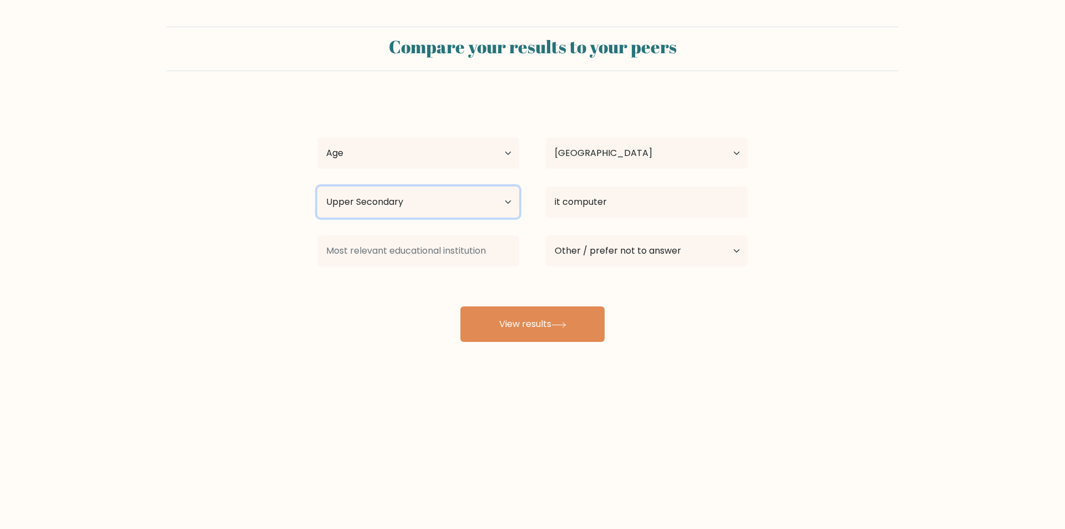
click at [457, 201] on select "Highest education level No schooling Primary Lower Secondary Upper Secondary Oc…" at bounding box center [418, 201] width 202 height 31
click at [317, 186] on select "Highest education level No schooling Primary Lower Secondary Upper Secondary Oc…" at bounding box center [418, 201] width 202 height 31
click at [445, 210] on select "Highest education level No schooling Primary Lower Secondary Upper Secondary Oc…" at bounding box center [418, 201] width 202 height 31
select select "upper_secondary"
click at [317, 186] on select "Highest education level No schooling Primary Lower Secondary Upper Secondary Oc…" at bounding box center [418, 201] width 202 height 31
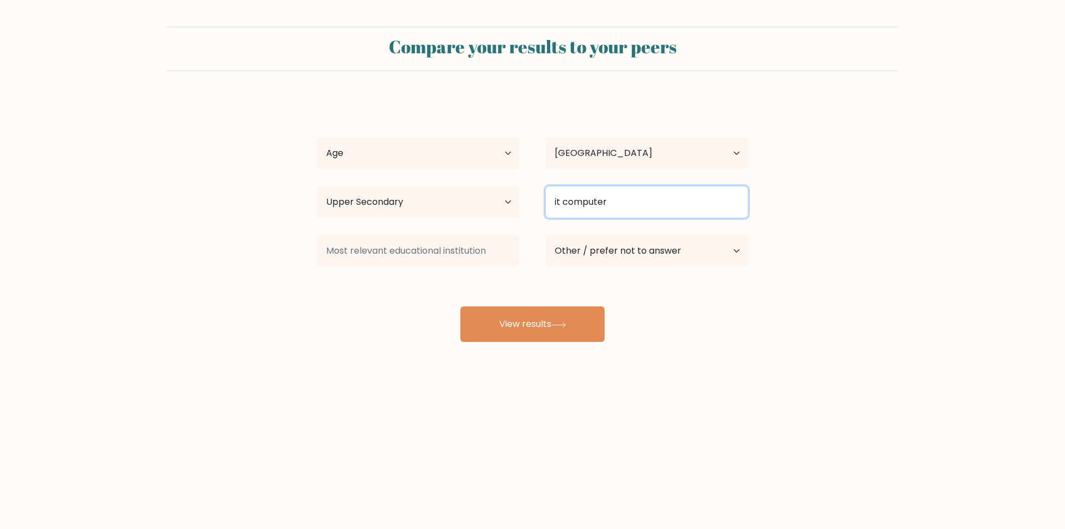
click at [670, 189] on input "it computer" at bounding box center [647, 201] width 202 height 31
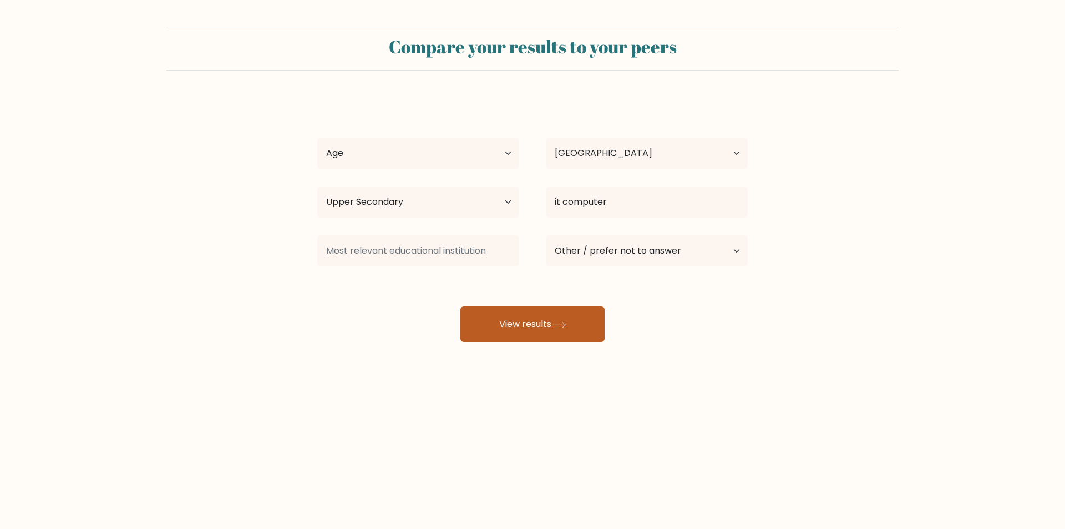
click at [587, 324] on button "View results" at bounding box center [532, 324] width 144 height 36
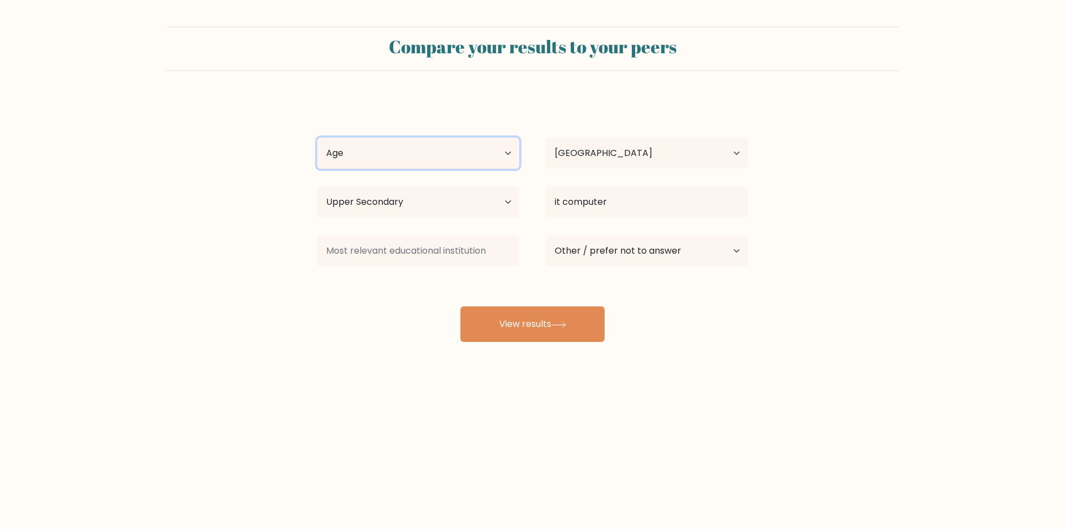
click at [460, 141] on select "Age Under 18 years old 18-24 years old 25-34 years old 35-44 years old 45-54 ye…" at bounding box center [418, 153] width 202 height 31
select select "25_34"
click at [317, 138] on select "Age Under 18 years old 18-24 years old 25-34 years old 35-44 years old 45-54 ye…" at bounding box center [418, 153] width 202 height 31
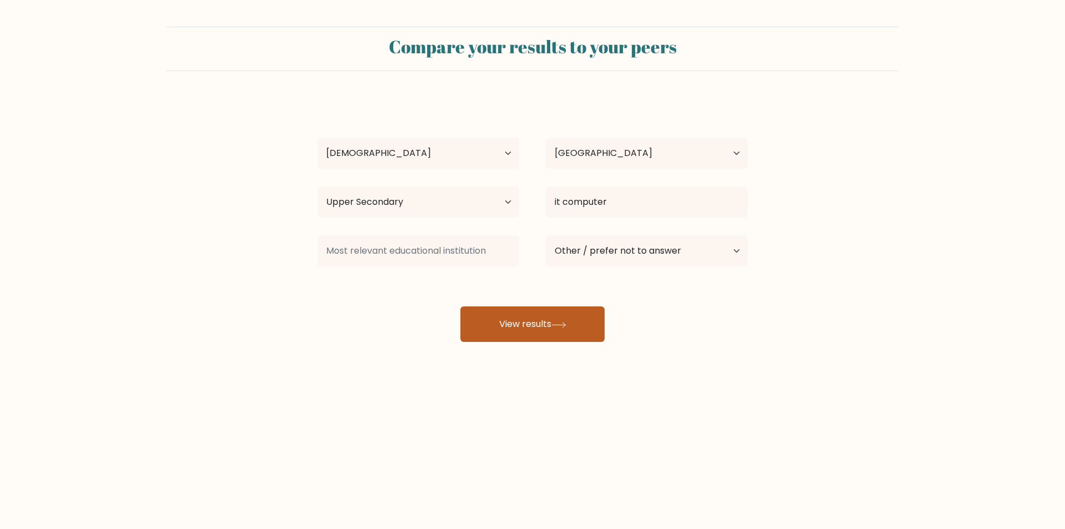
click at [492, 317] on button "View results" at bounding box center [532, 324] width 144 height 36
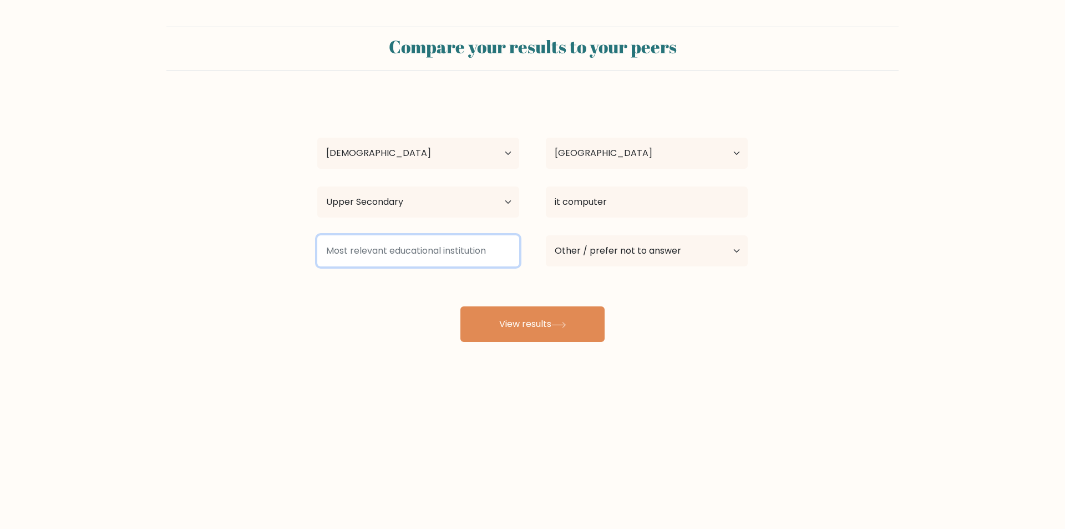
click at [474, 256] on input at bounding box center [418, 250] width 202 height 31
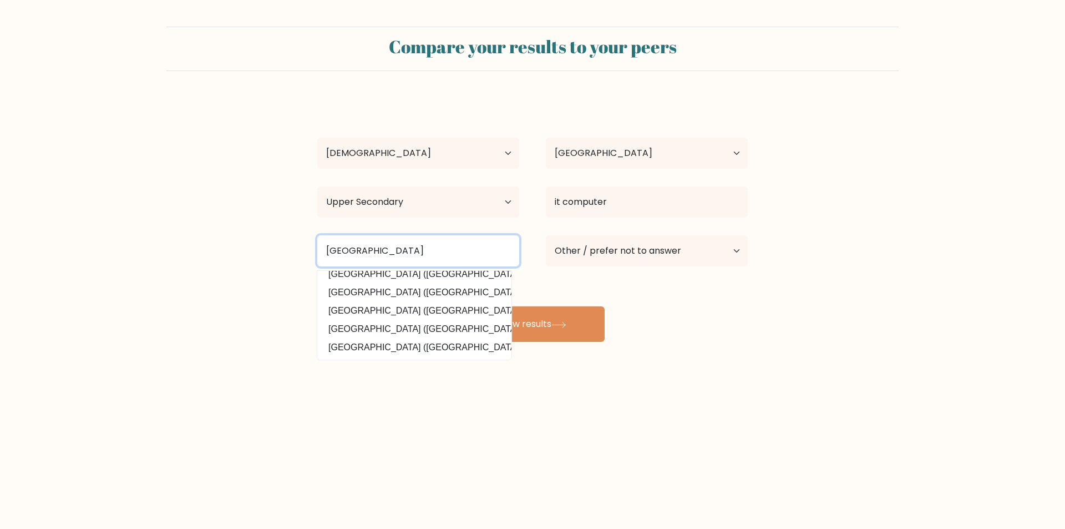
scroll to position [0, 0]
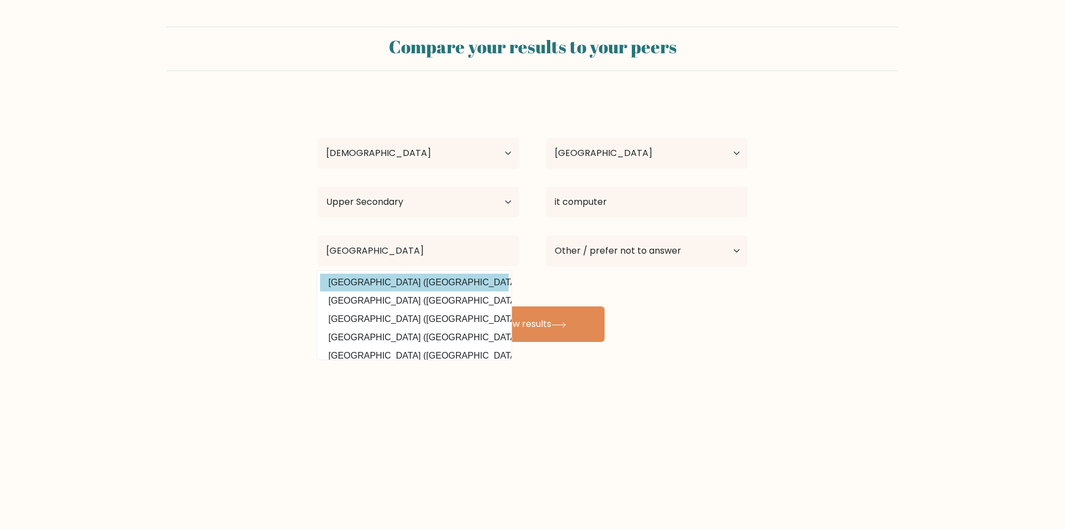
click at [438, 291] on option "Bulacan State University (Philippines)" at bounding box center [414, 282] width 189 height 18
type input "Bulacan State University"
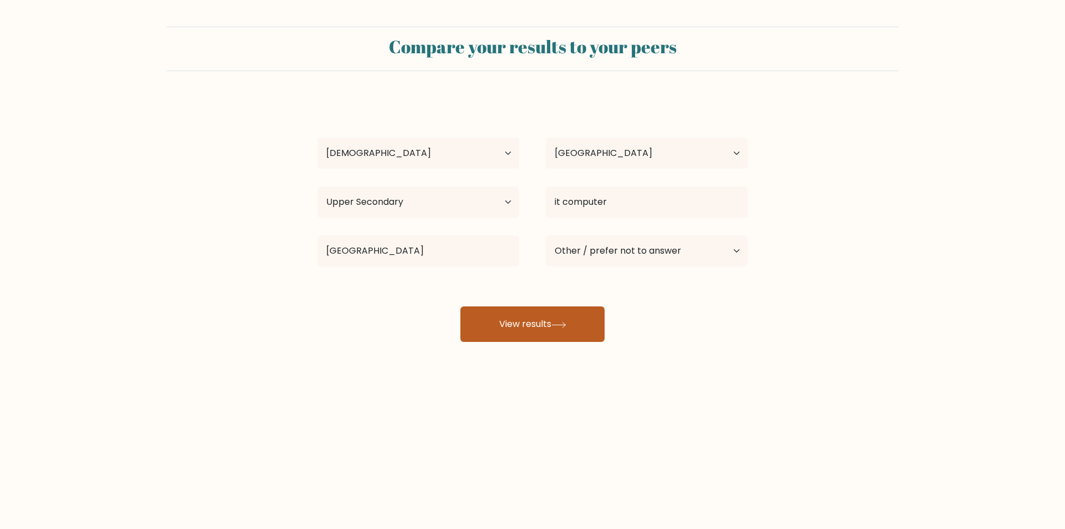
click at [500, 315] on button "View results" at bounding box center [532, 324] width 144 height 36
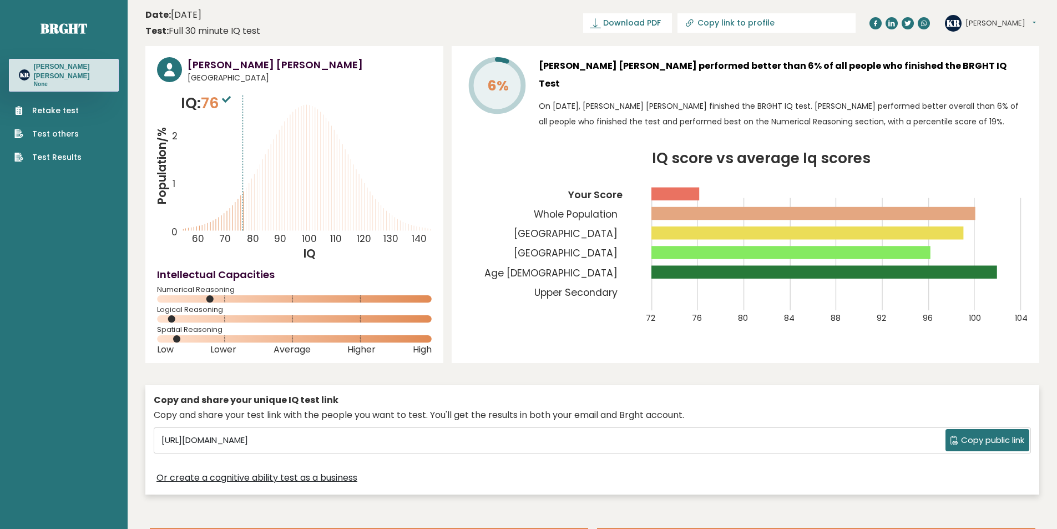
click at [995, 445] on span "Copy public link" at bounding box center [992, 440] width 63 height 13
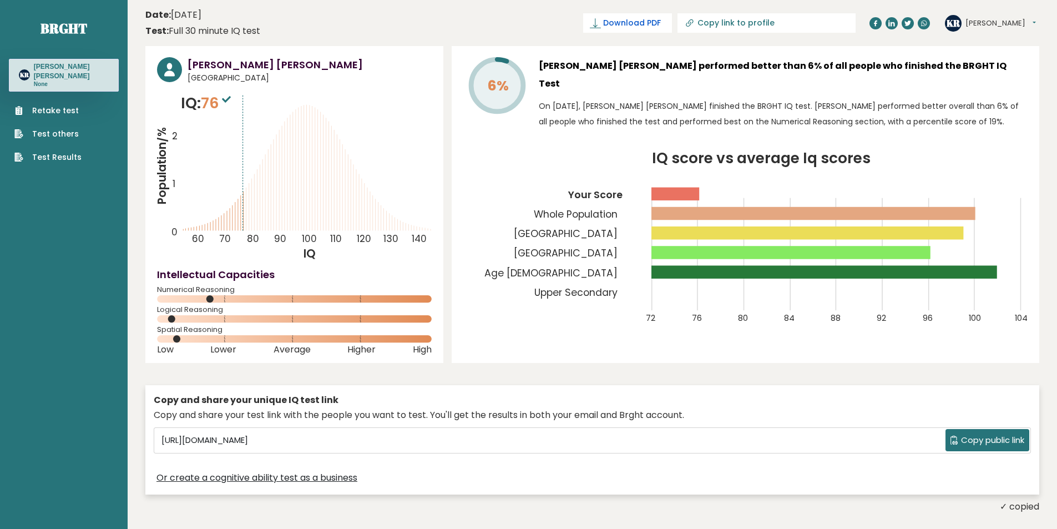
click at [661, 28] on span "Download PDF" at bounding box center [632, 23] width 58 height 12
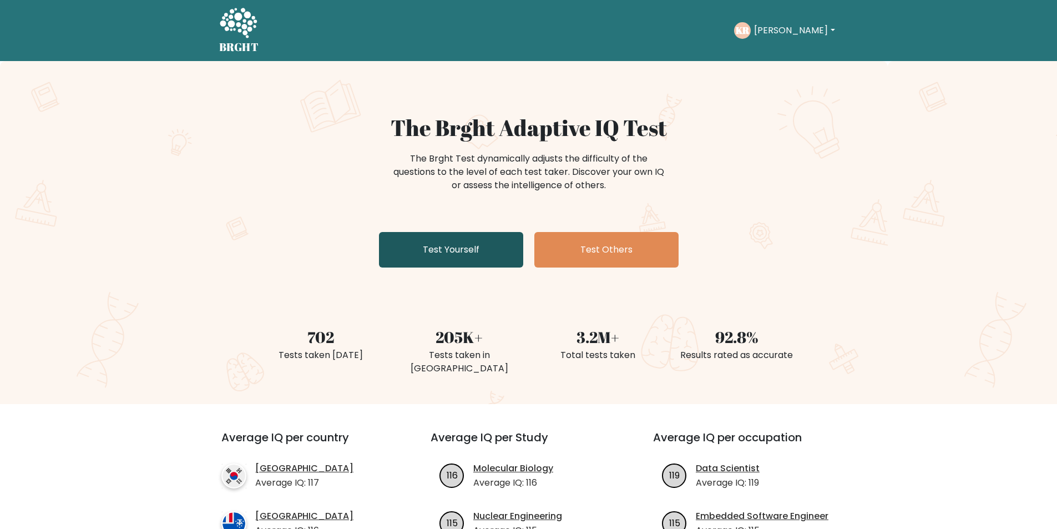
click at [483, 251] on link "Test Yourself" at bounding box center [451, 250] width 144 height 36
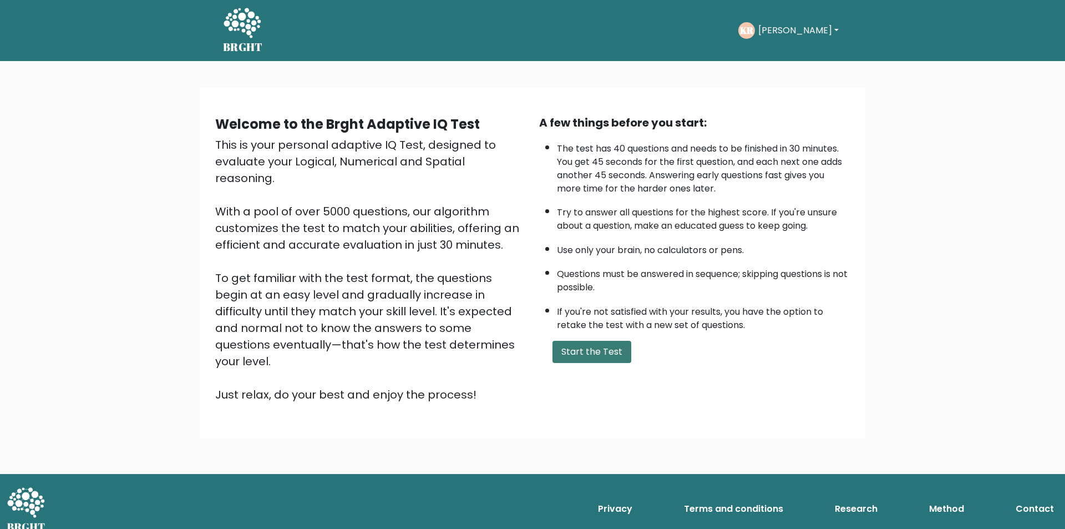
click at [572, 348] on button "Start the Test" at bounding box center [592, 352] width 79 height 22
